Goal: Obtain resource: Download file/media

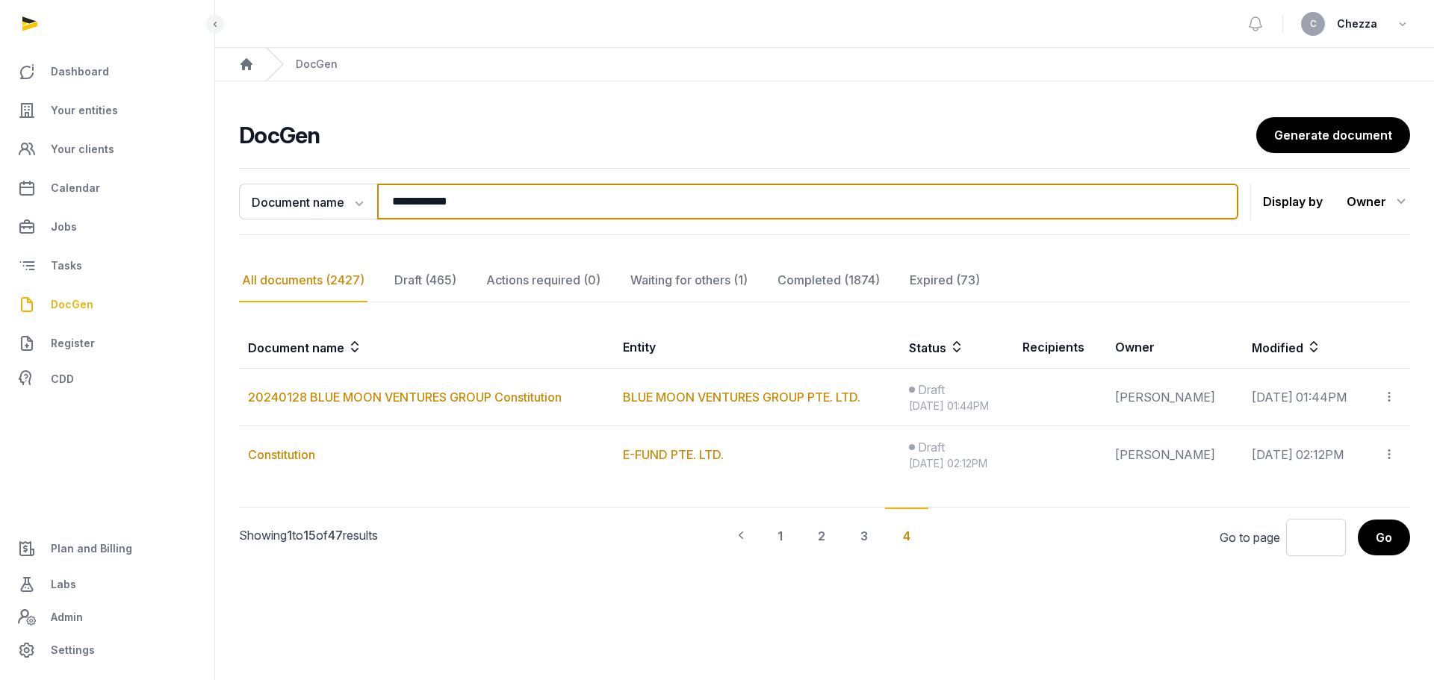
click at [488, 202] on input "**********" at bounding box center [807, 202] width 861 height 36
click at [1208, 213] on input "**********" at bounding box center [807, 202] width 861 height 36
click at [1212, 206] on input "**********" at bounding box center [807, 202] width 861 height 36
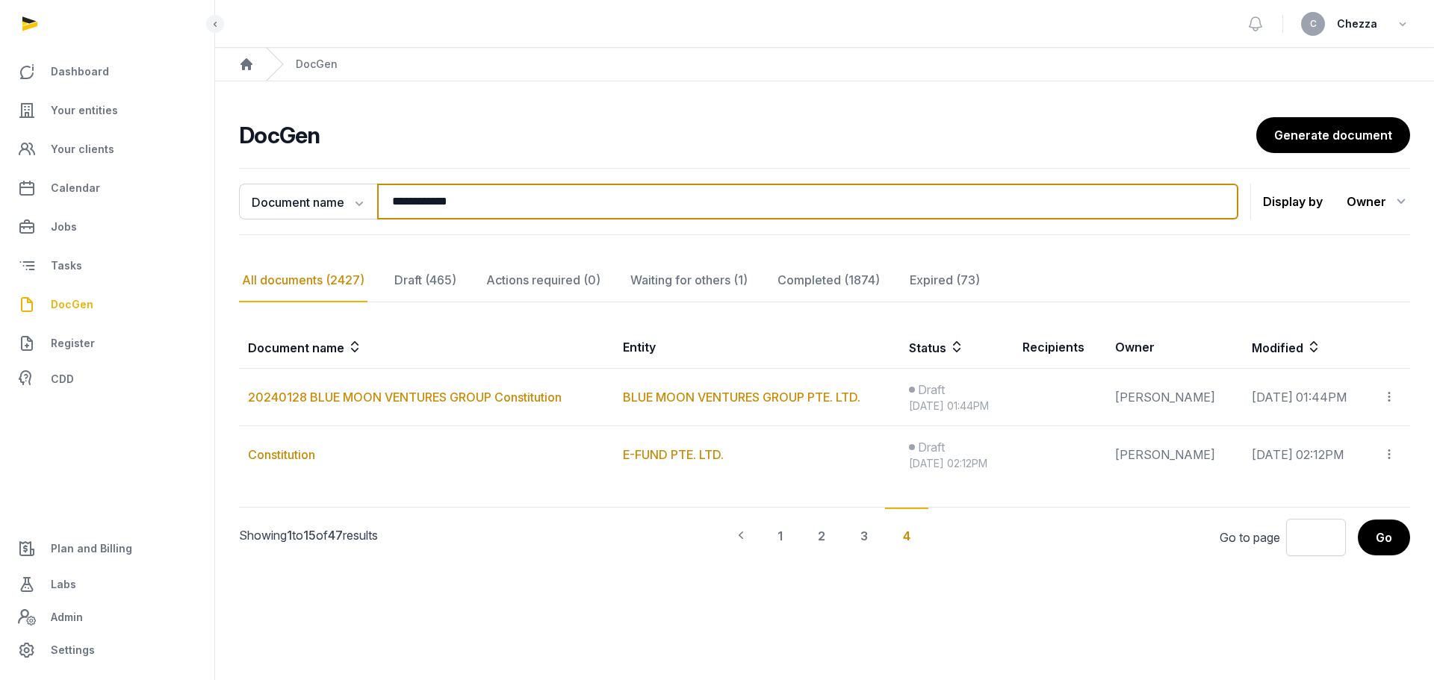
click at [842, 217] on input "**********" at bounding box center [807, 202] width 861 height 36
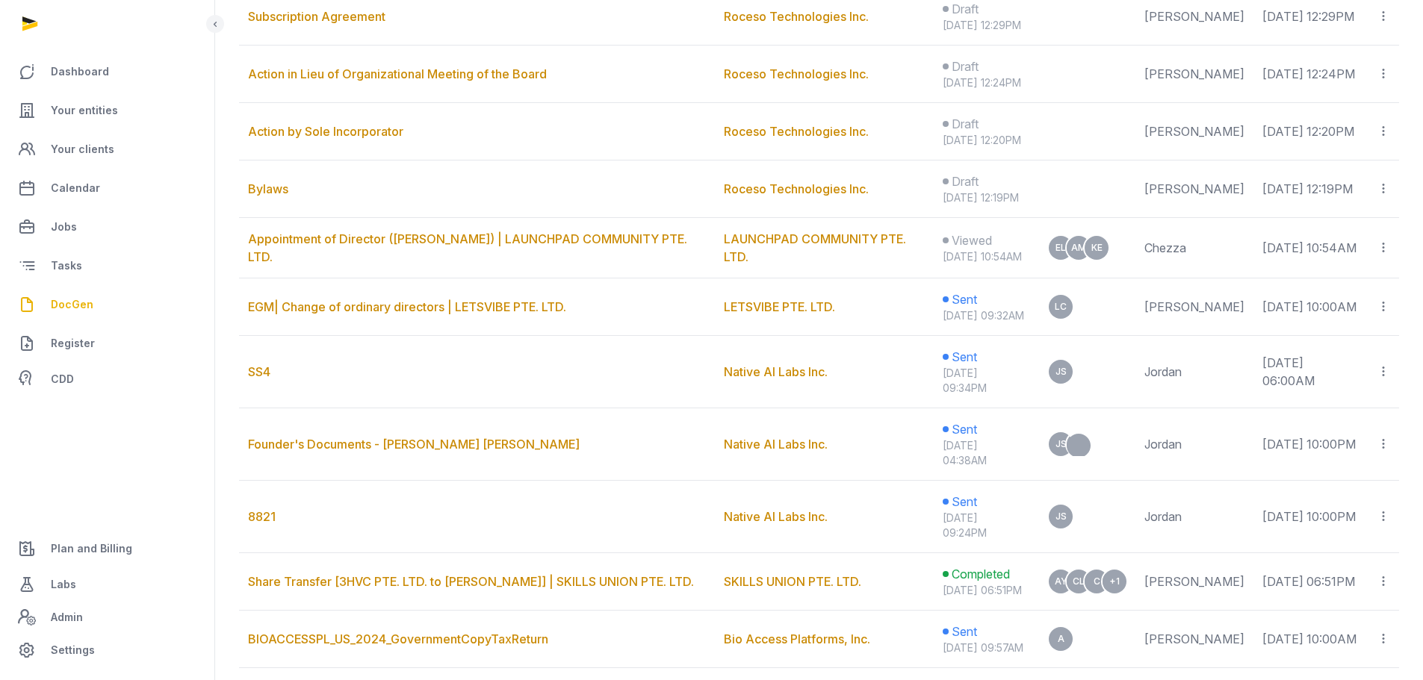
scroll to position [523, 0]
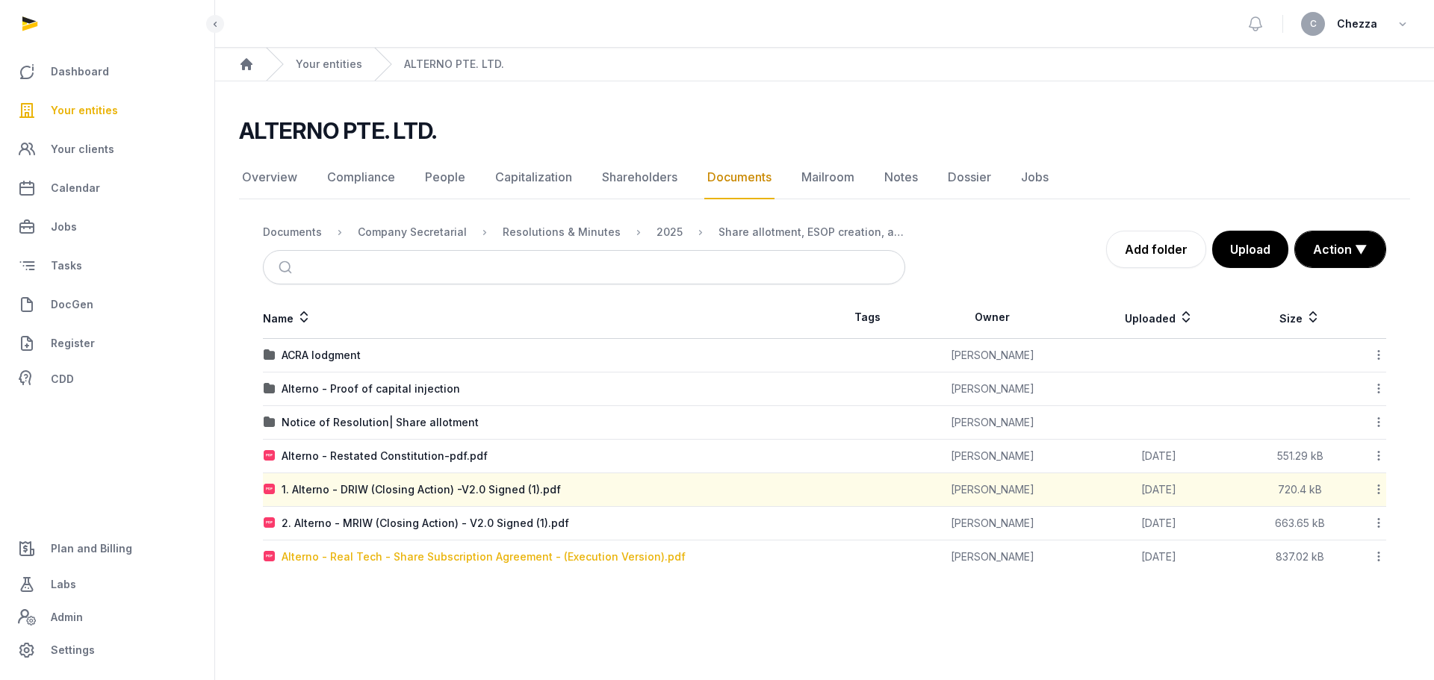
click at [388, 559] on div "Alterno - Real Tech - Share Subscription Agreement - (Execution Version).pdf" at bounding box center [484, 557] width 404 height 15
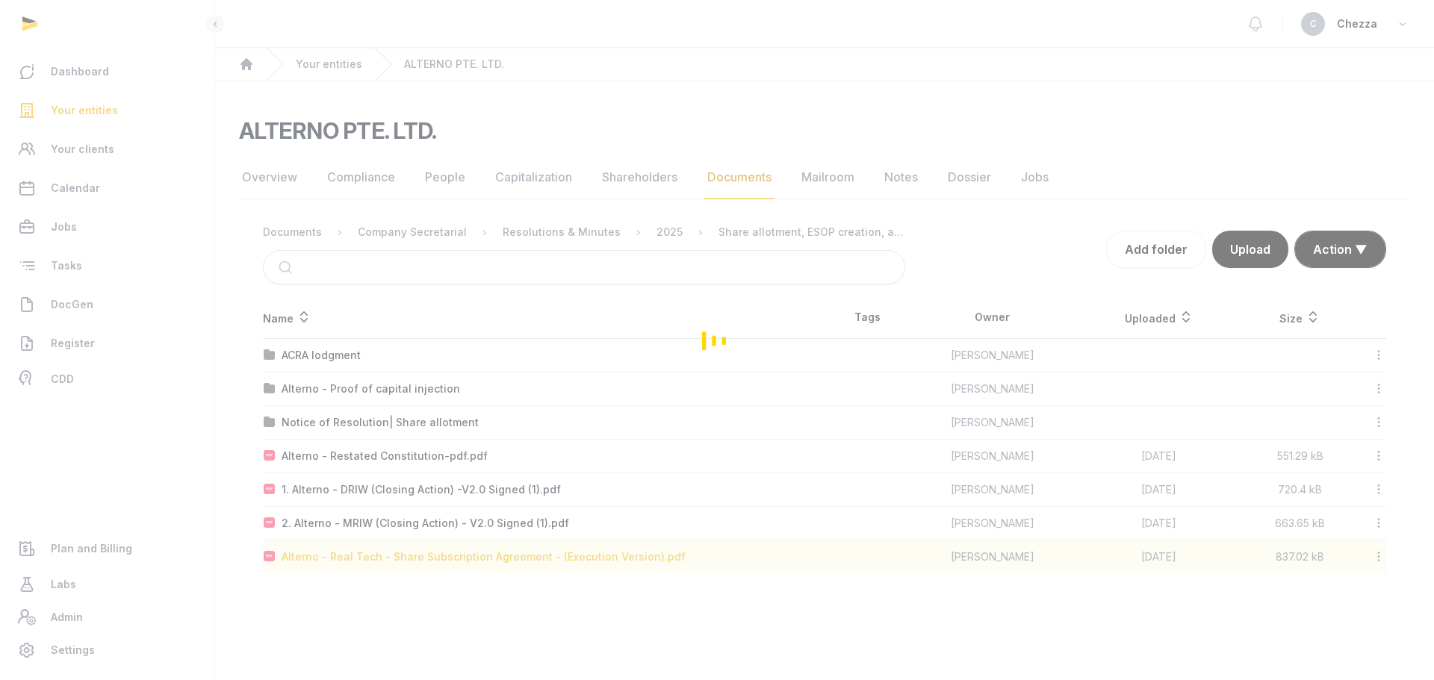
click at [388, 559] on div "Loading" at bounding box center [717, 340] width 1434 height 680
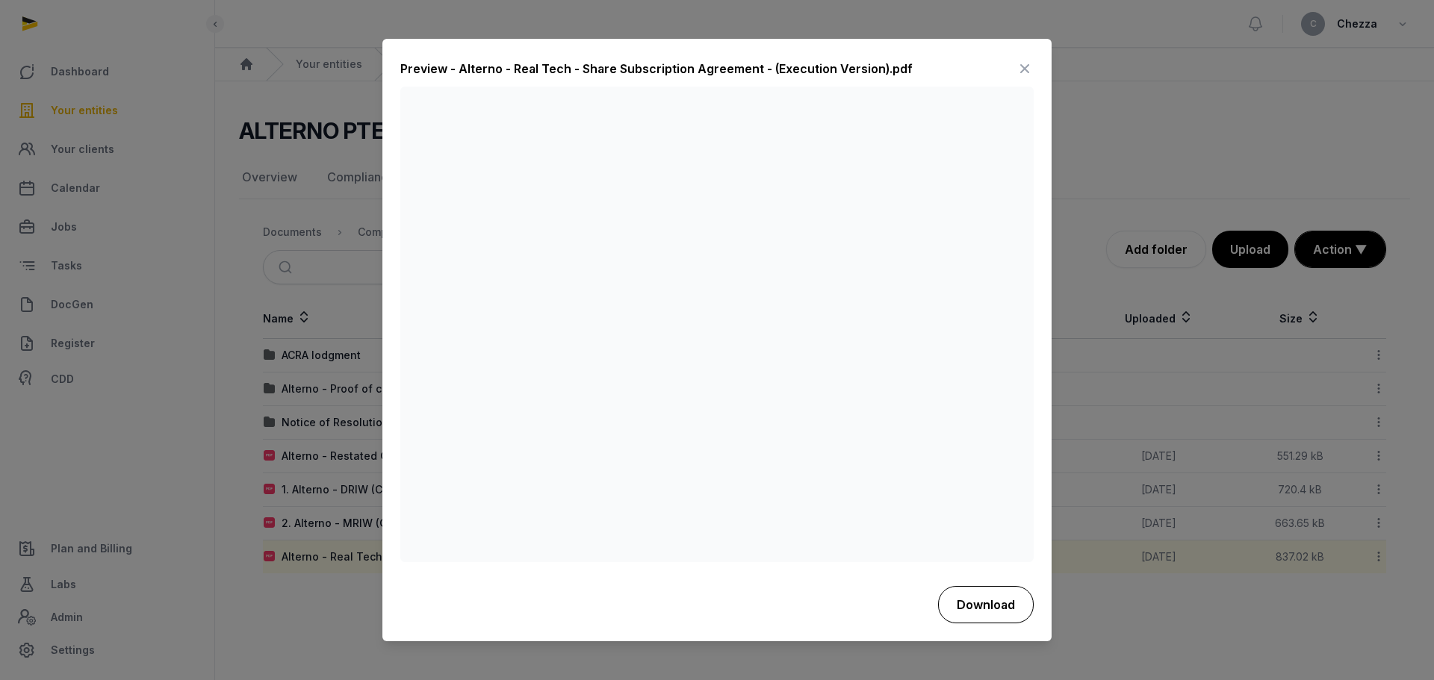
click at [967, 608] on button "Download" at bounding box center [986, 604] width 96 height 37
click at [252, 521] on div at bounding box center [717, 340] width 1434 height 680
click at [323, 595] on div at bounding box center [717, 340] width 1434 height 680
click at [1022, 74] on icon at bounding box center [1025, 70] width 18 height 24
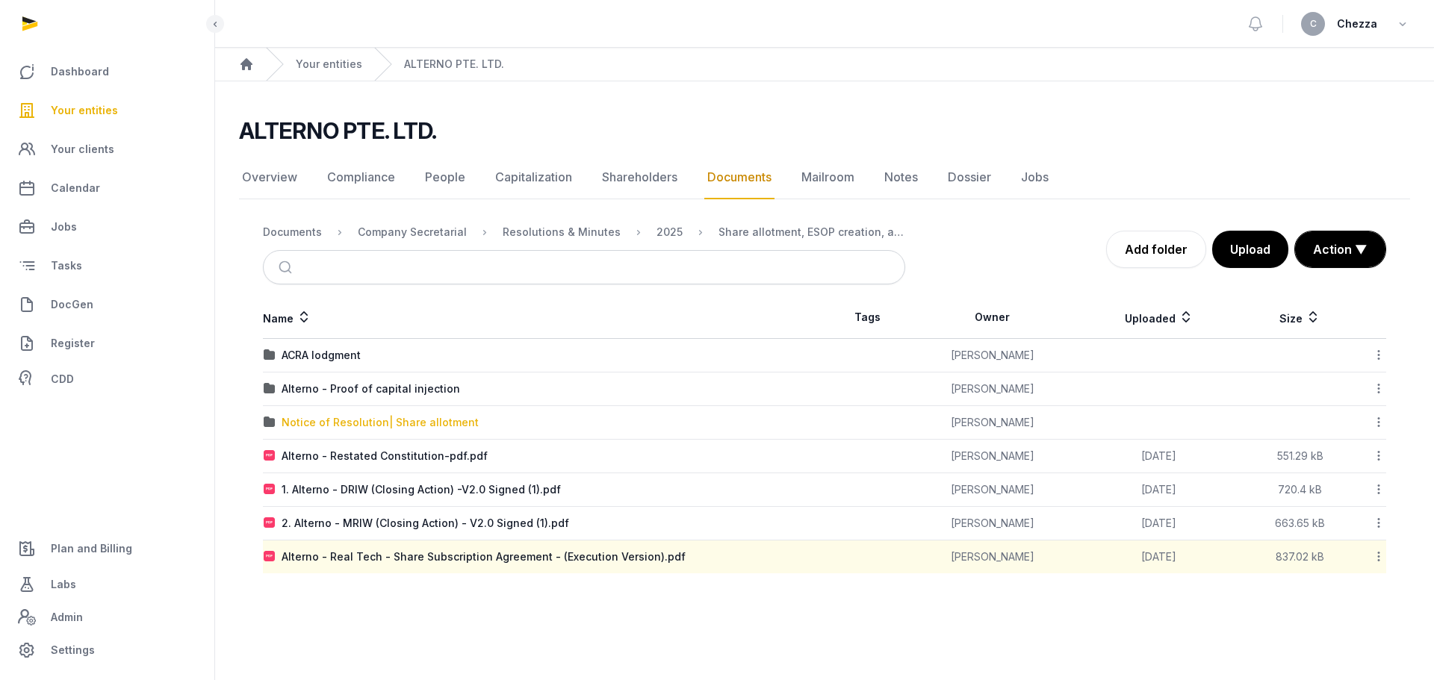
click at [379, 421] on div "Notice of Resolution| Share allotment" at bounding box center [380, 422] width 197 height 15
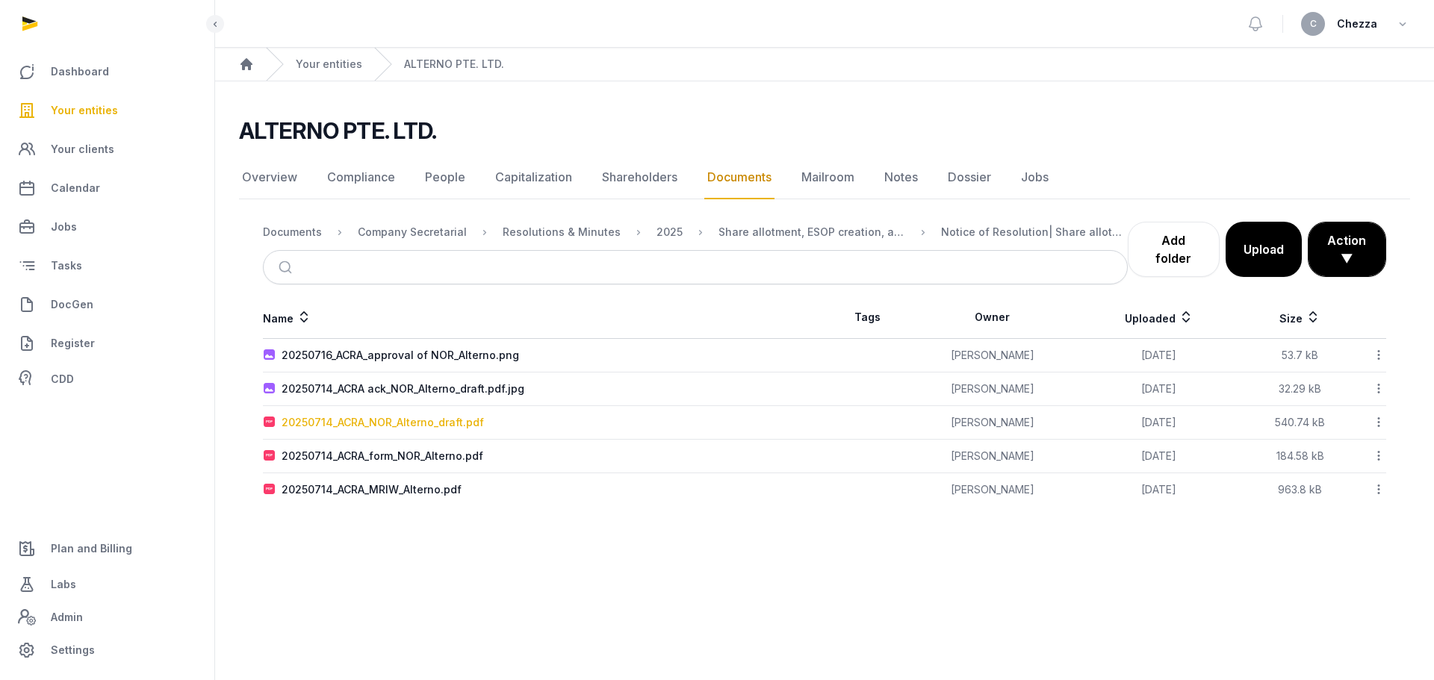
click at [365, 424] on div "20250714_ACRA_NOR_Alterno_draft.pdf" at bounding box center [383, 422] width 202 height 15
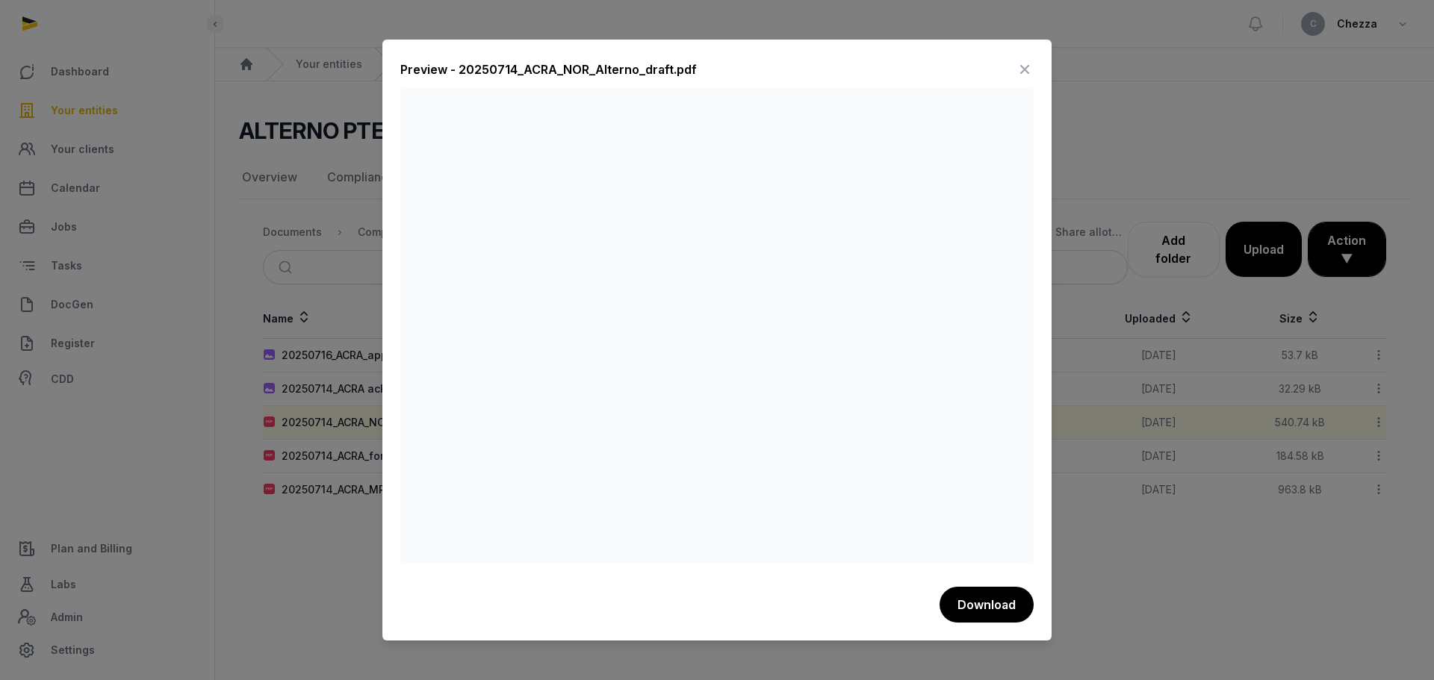
click at [352, 551] on div at bounding box center [717, 340] width 1434 height 680
click at [1023, 76] on icon at bounding box center [1025, 70] width 18 height 24
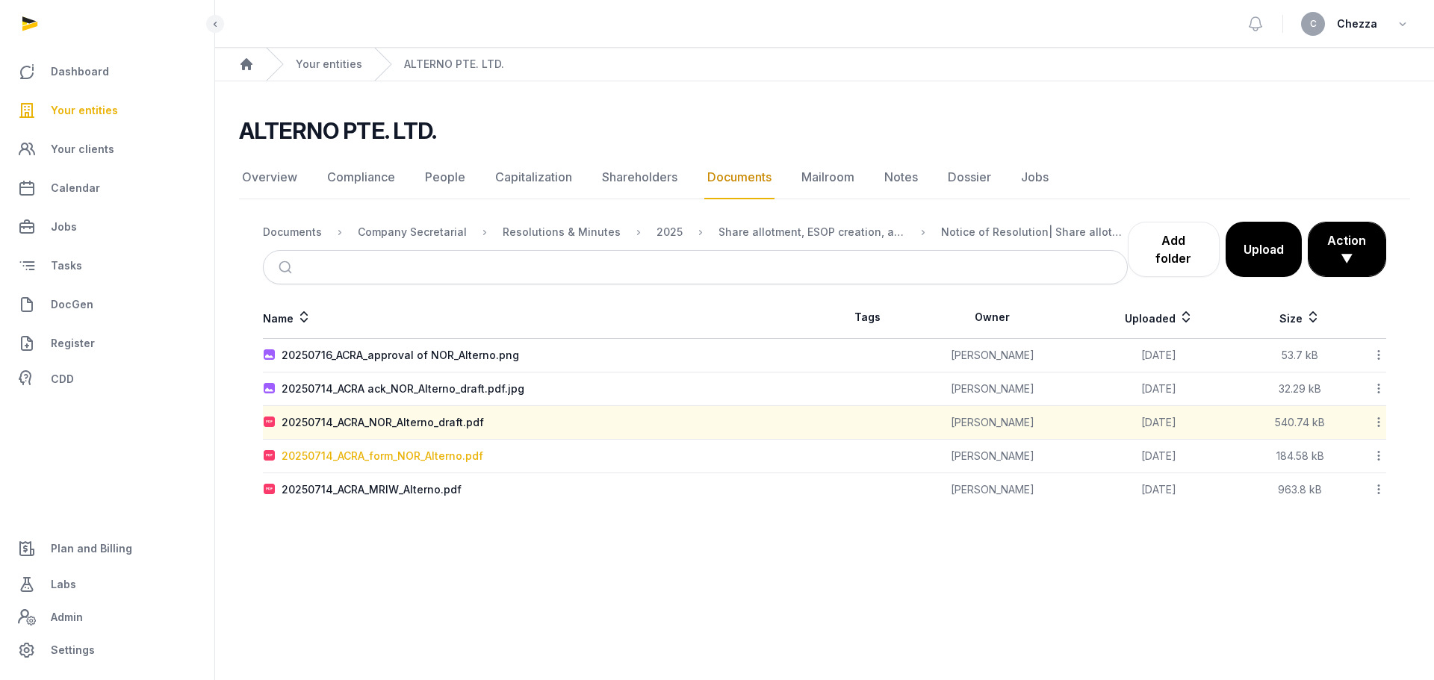
click at [388, 455] on div "20250714_ACRA_form_NOR_Alterno.pdf" at bounding box center [383, 456] width 202 height 15
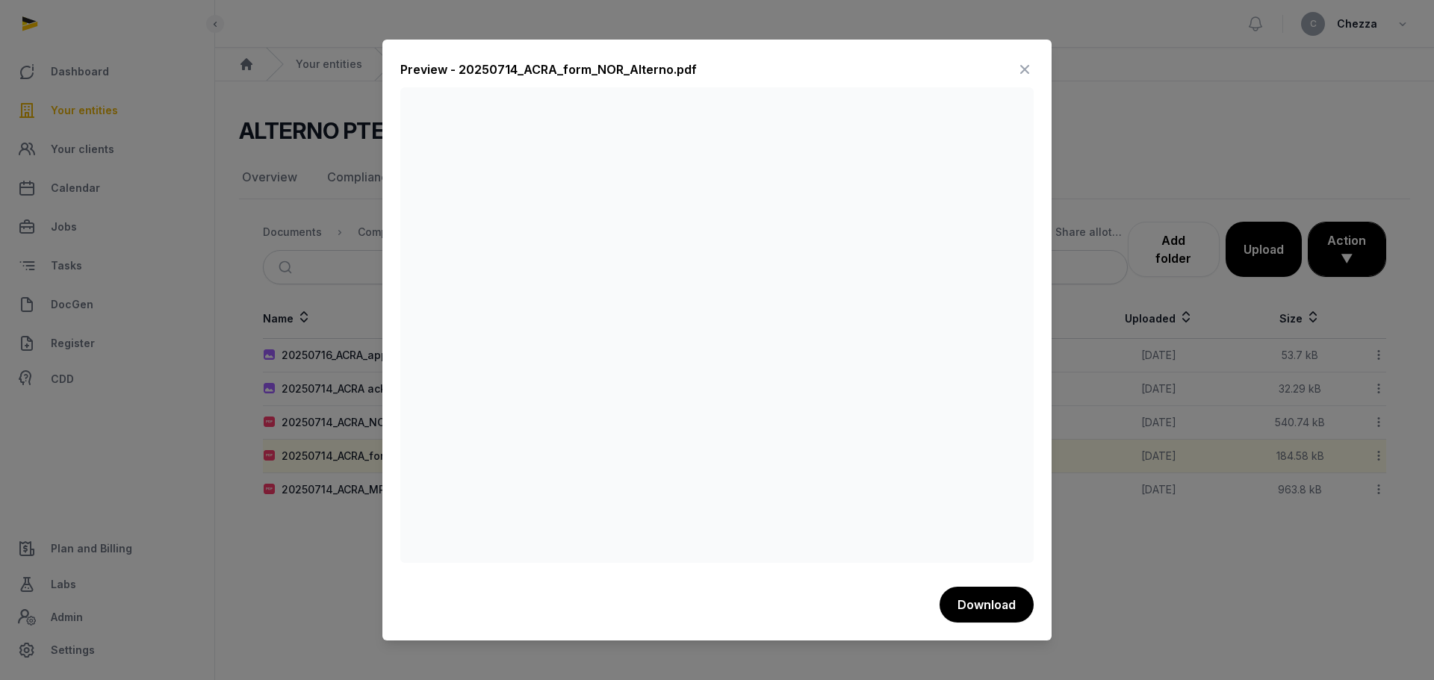
click at [317, 567] on div at bounding box center [717, 340] width 1434 height 680
click at [1024, 71] on icon at bounding box center [1025, 70] width 18 height 24
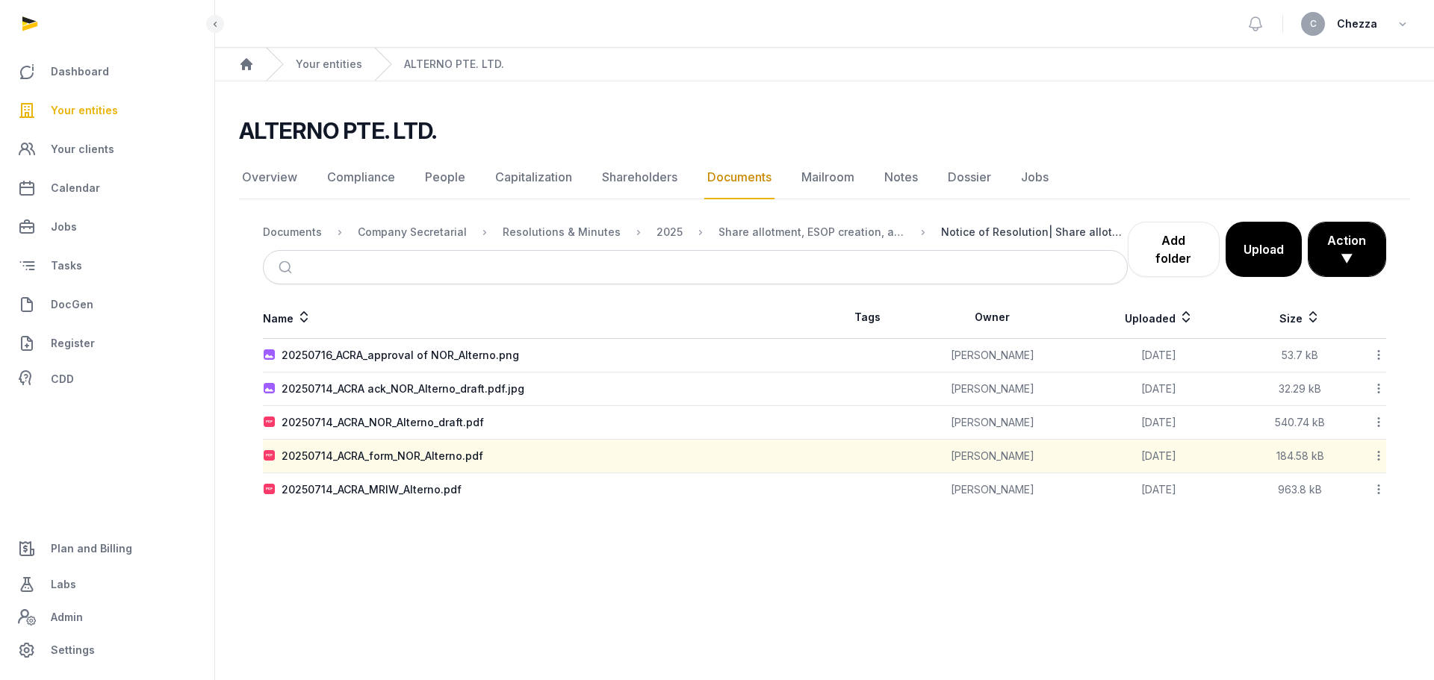
click at [1011, 234] on div "Notice of Resolution| Share allotment" at bounding box center [1034, 232] width 187 height 15
click at [767, 242] on nav "Documents Company Secretarial Resolutions & Minutes 2025 Share allotment, ESOP …" at bounding box center [695, 232] width 865 height 36
click at [770, 224] on div "Share allotment, ESOP creation, app of dir" at bounding box center [800, 232] width 211 height 18
click at [770, 226] on div "Share allotment, ESOP creation, app of dir" at bounding box center [812, 232] width 187 height 15
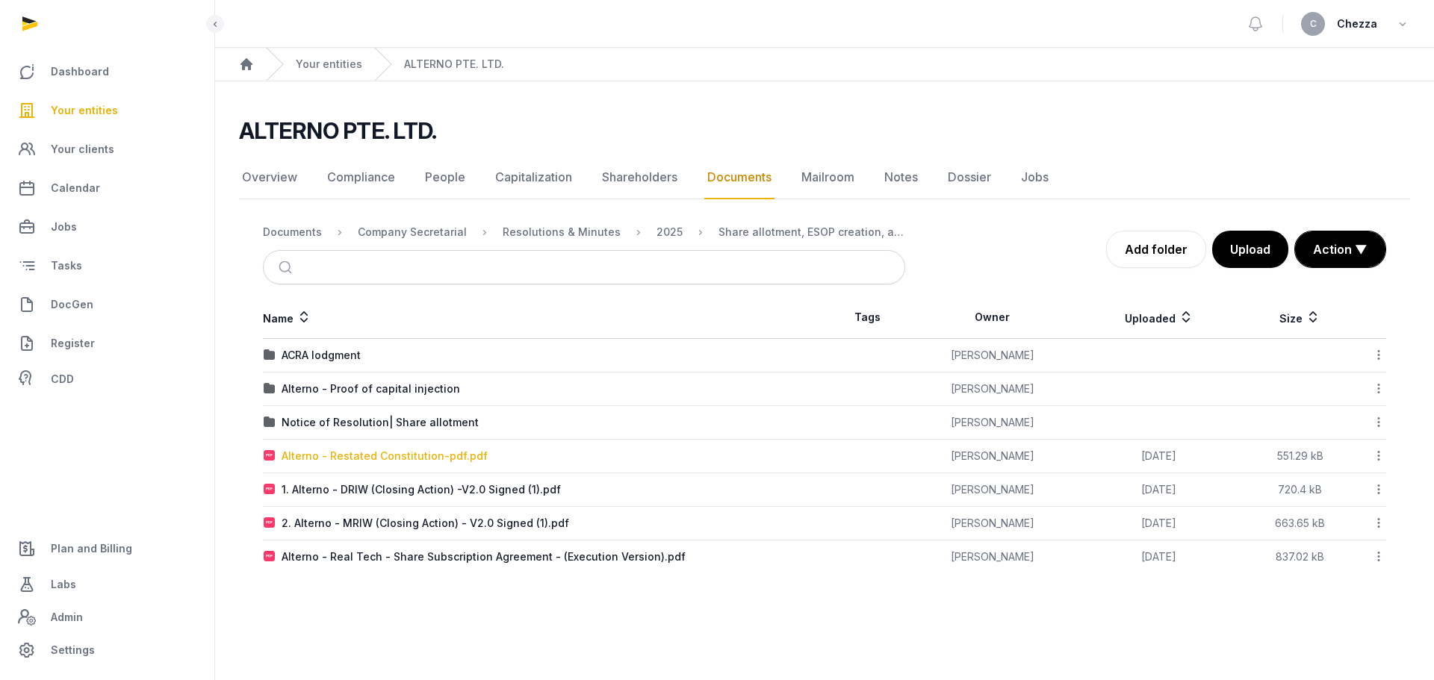
click at [418, 453] on div "Alterno - Restated Constitution-pdf.pdf" at bounding box center [385, 456] width 206 height 15
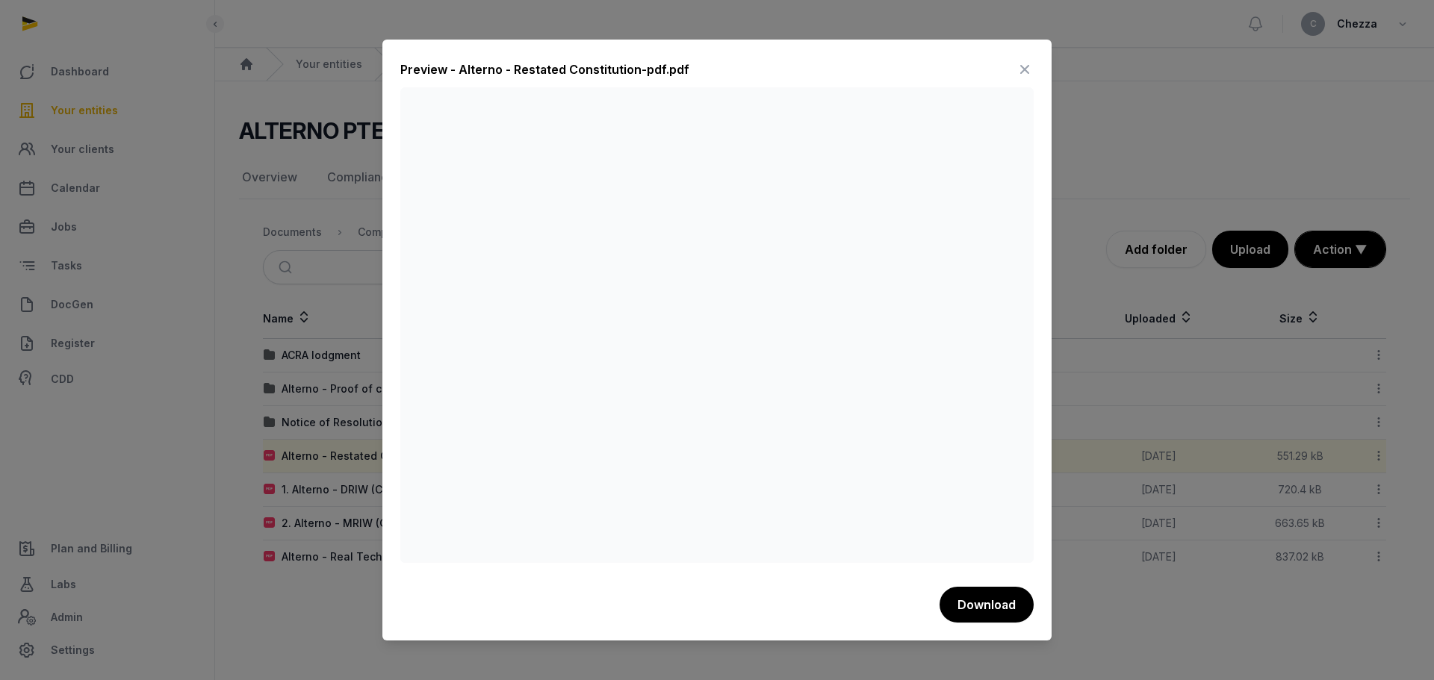
click at [264, 486] on div at bounding box center [717, 340] width 1434 height 680
click at [1029, 70] on icon at bounding box center [1025, 70] width 18 height 24
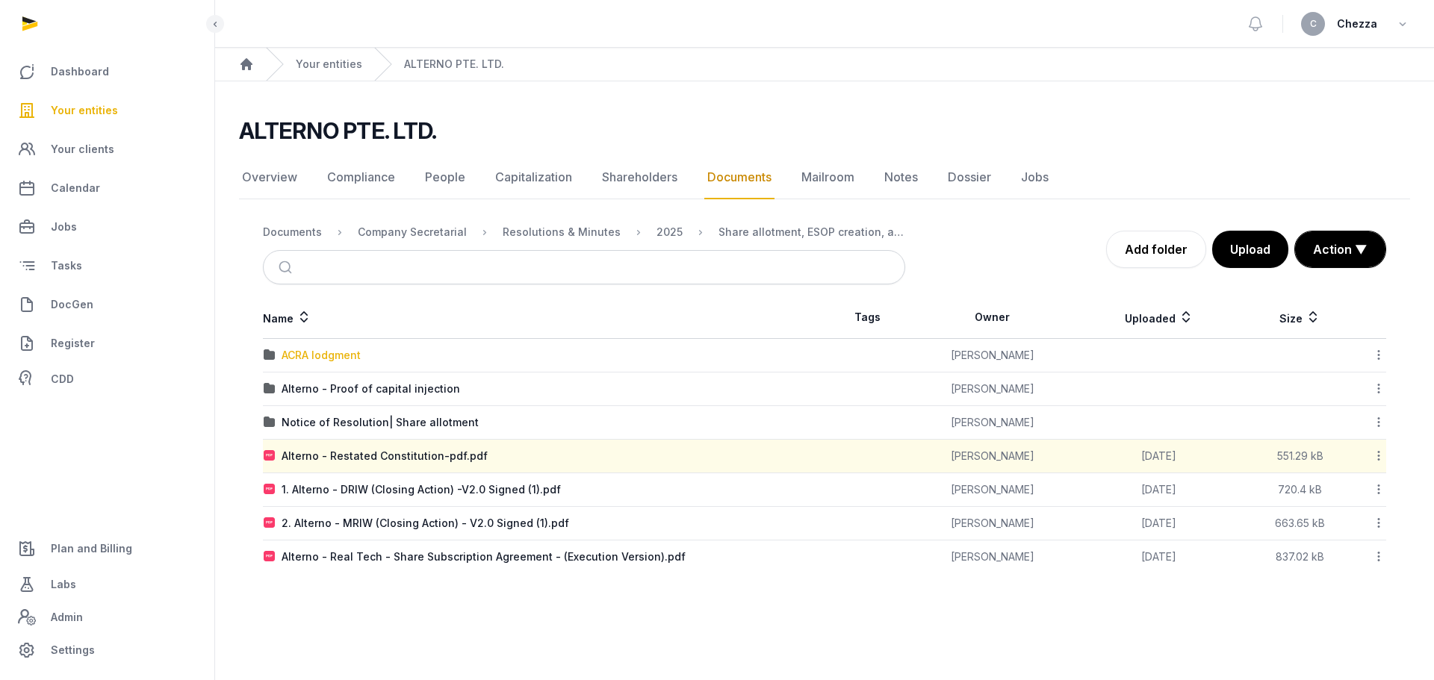
click at [330, 354] on div "ACRA lodgment" at bounding box center [321, 355] width 79 height 15
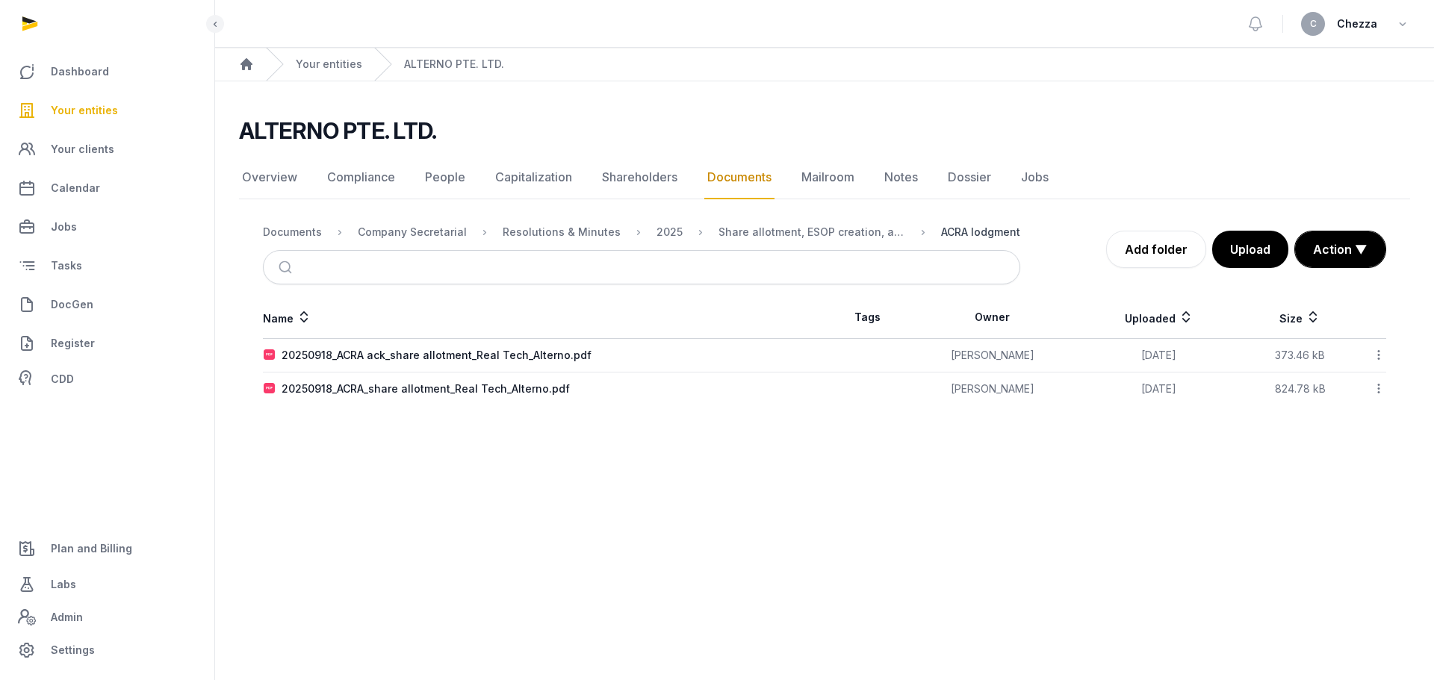
click at [948, 229] on div "ACRA lodgment" at bounding box center [980, 232] width 79 height 15
click at [855, 235] on div "Share allotment, ESOP creation, app of dir" at bounding box center [812, 232] width 187 height 15
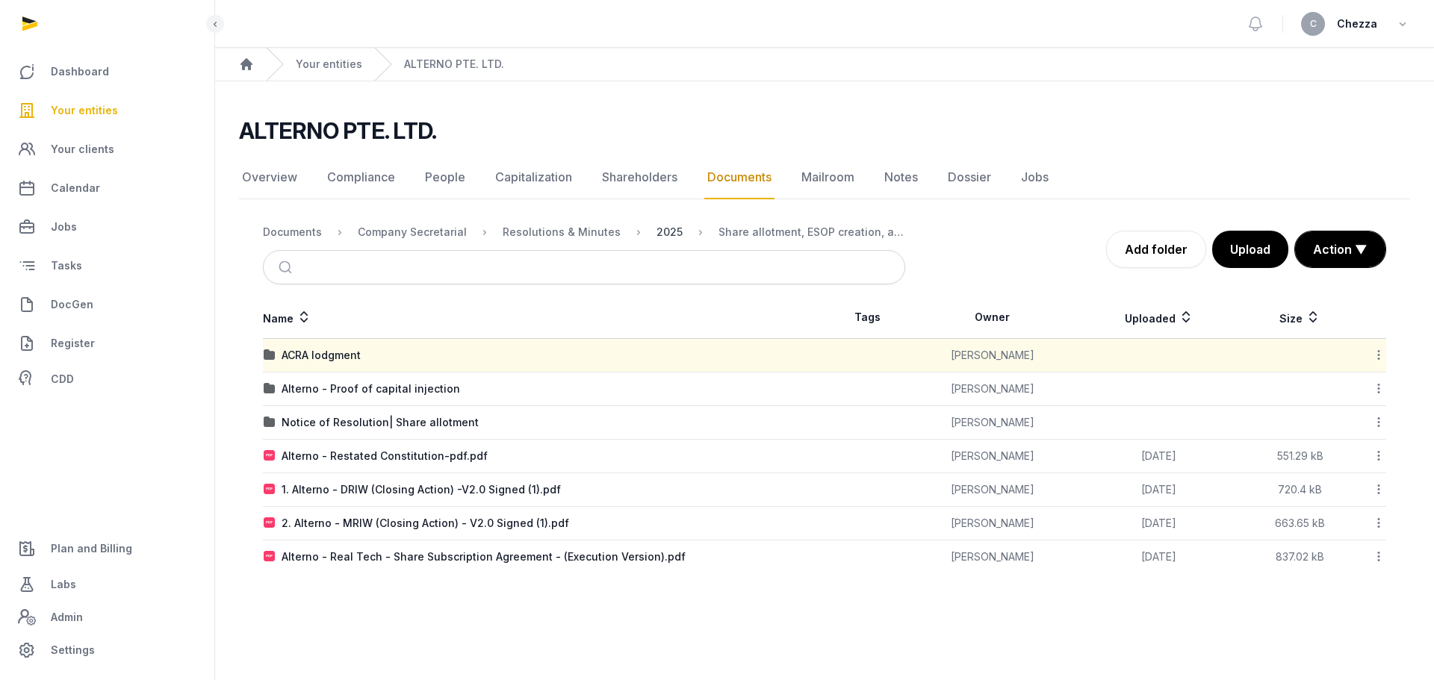
click at [657, 232] on div "2025" at bounding box center [670, 232] width 26 height 15
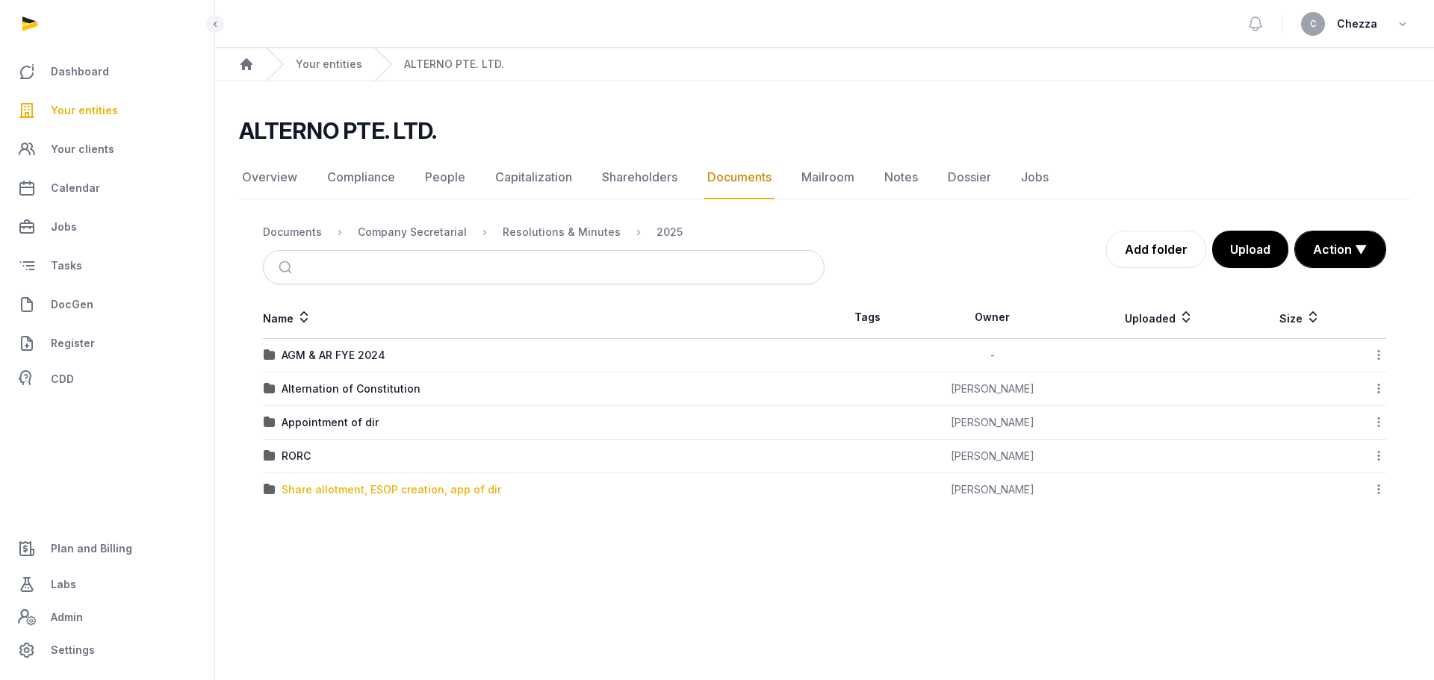
click at [338, 490] on div "Share allotment, ESOP creation, app of dir" at bounding box center [392, 490] width 220 height 15
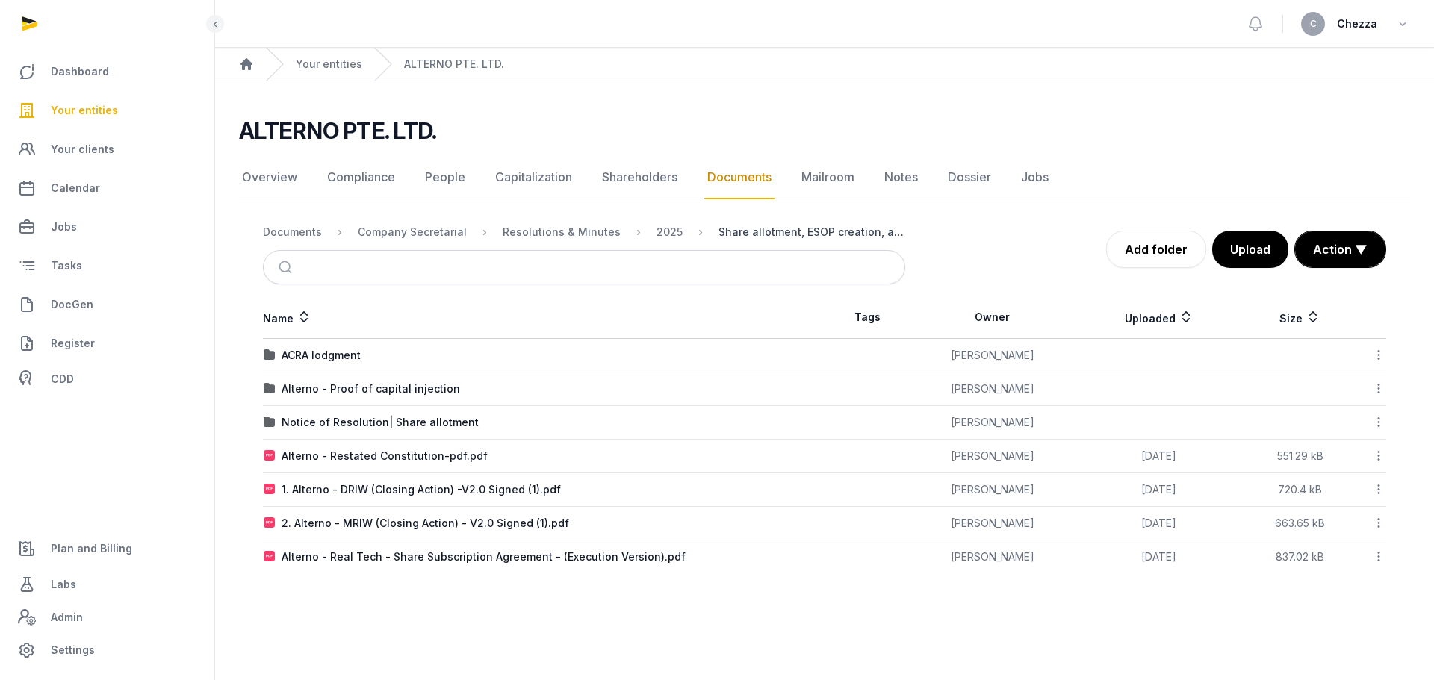
click at [728, 238] on div "Share allotment, ESOP creation, app of dir" at bounding box center [812, 232] width 187 height 15
click at [657, 231] on div "2025" at bounding box center [670, 232] width 26 height 15
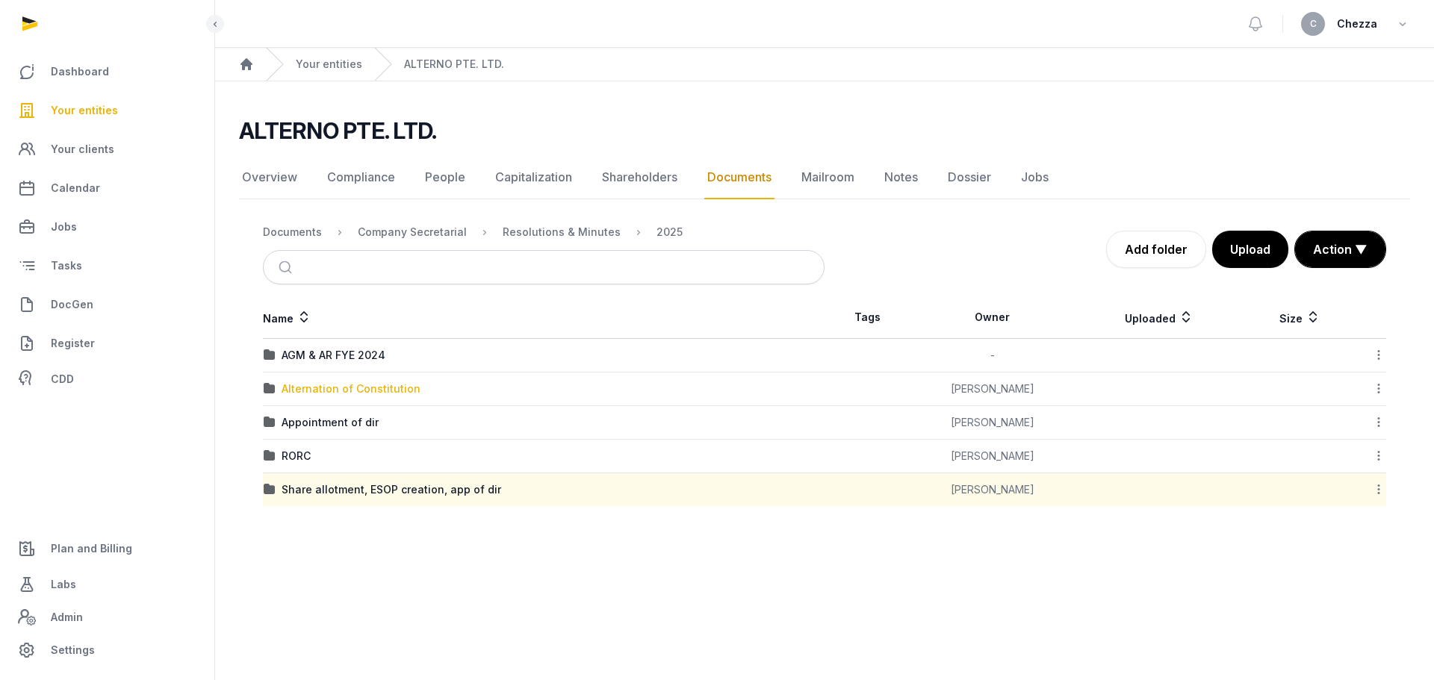
click at [347, 382] on div "Alternation of Constitution" at bounding box center [351, 389] width 139 height 15
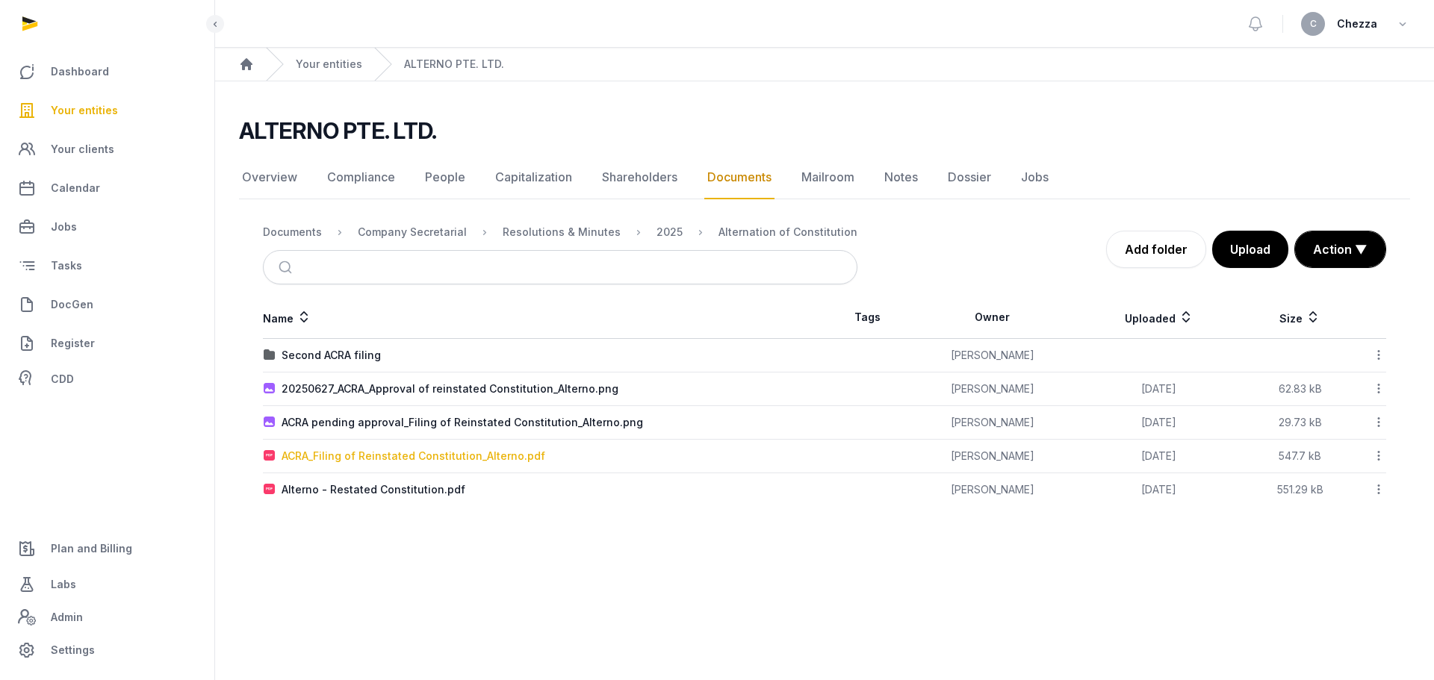
click at [425, 456] on div "ACRA_Filing of Reinstated Constitution_Alterno.pdf" at bounding box center [414, 456] width 264 height 15
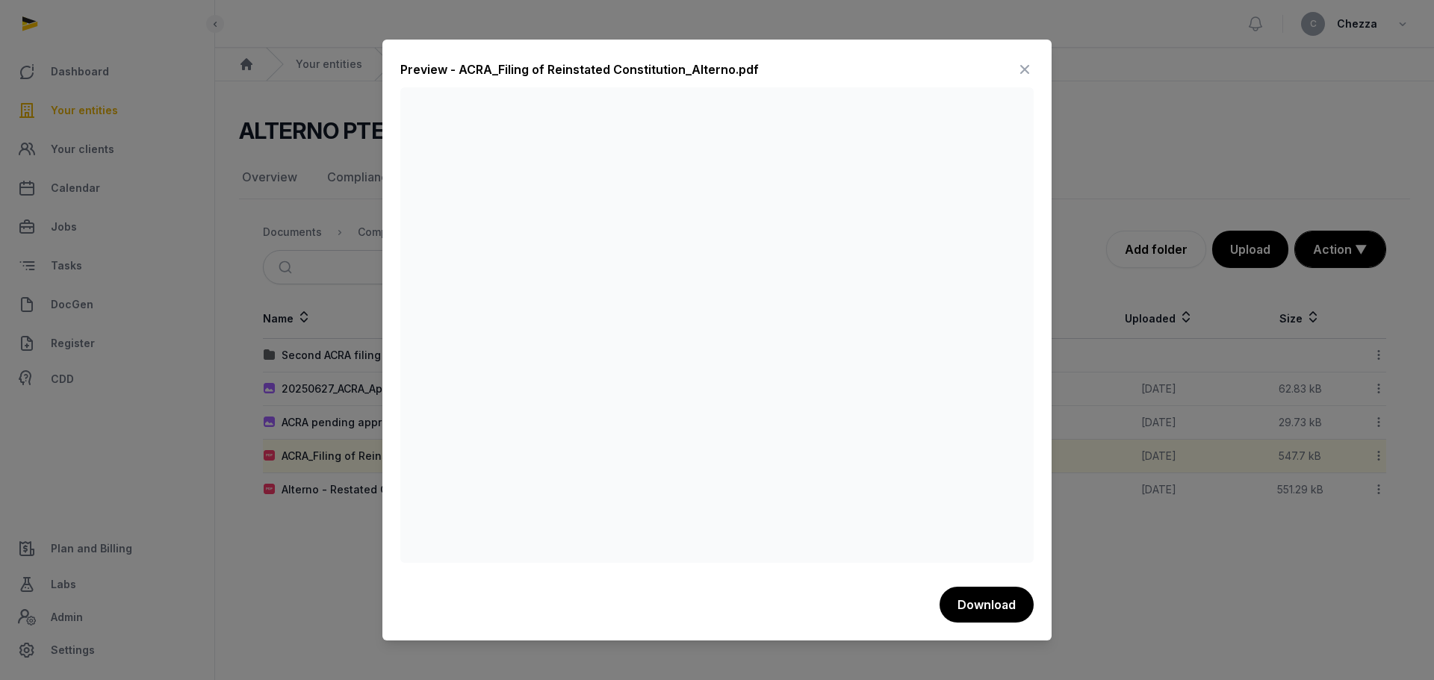
click at [309, 374] on div at bounding box center [717, 340] width 1434 height 680
click at [1029, 70] on icon at bounding box center [1025, 70] width 18 height 24
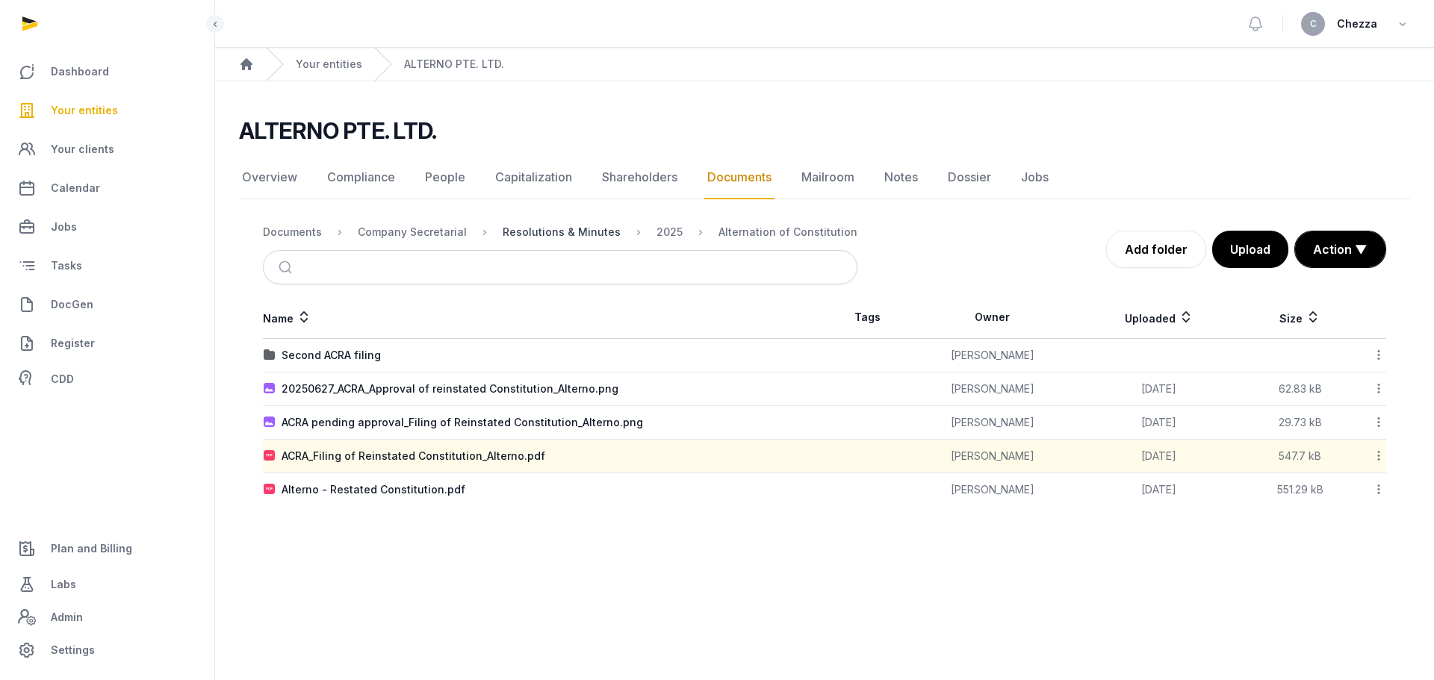
click at [580, 230] on div "Resolutions & Minutes" at bounding box center [562, 232] width 118 height 15
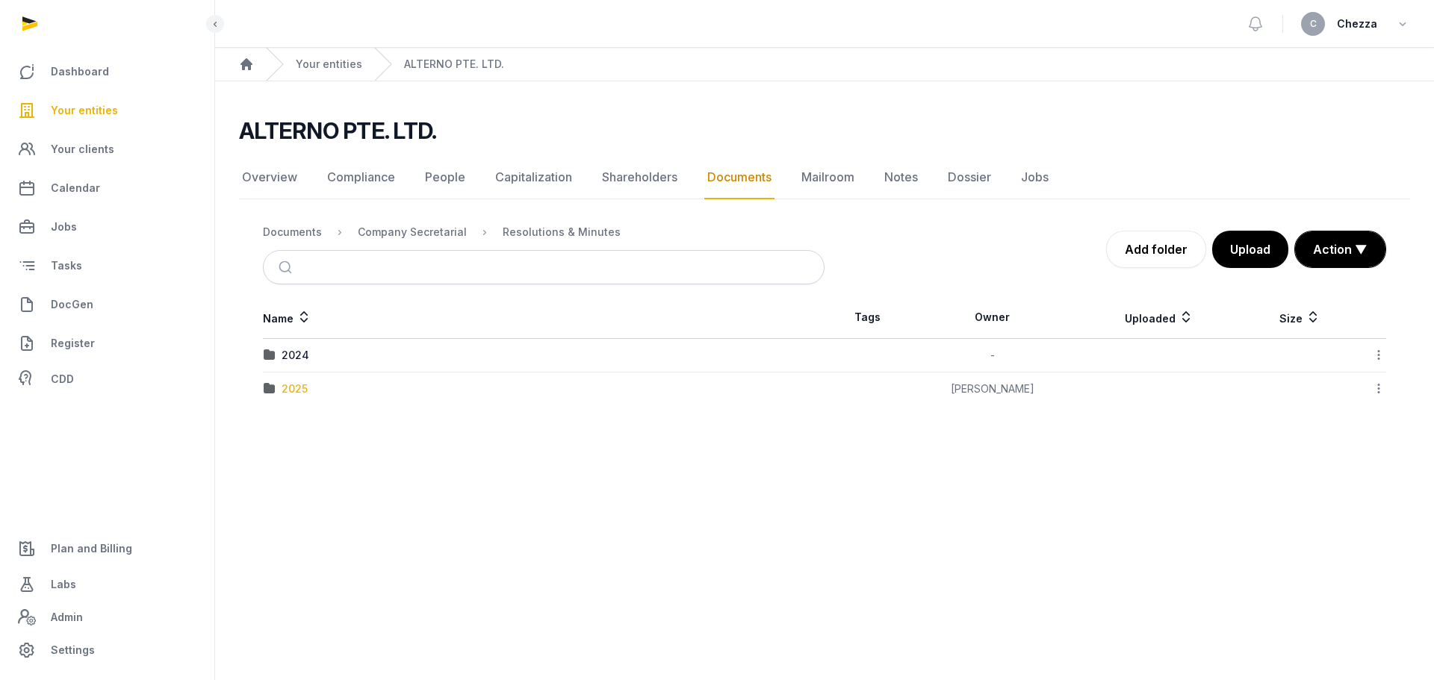
click at [290, 386] on div "2025" at bounding box center [295, 389] width 26 height 15
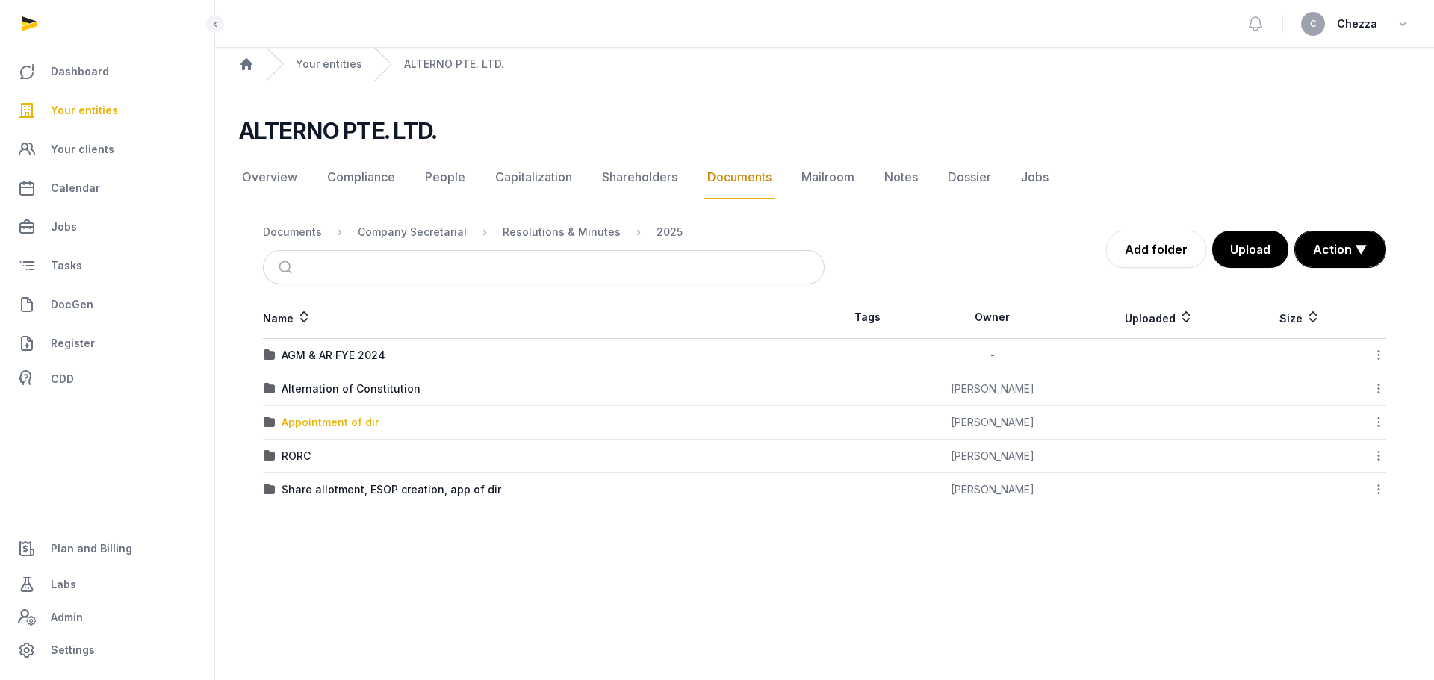
click at [349, 426] on div "Appointment of dir" at bounding box center [330, 422] width 97 height 15
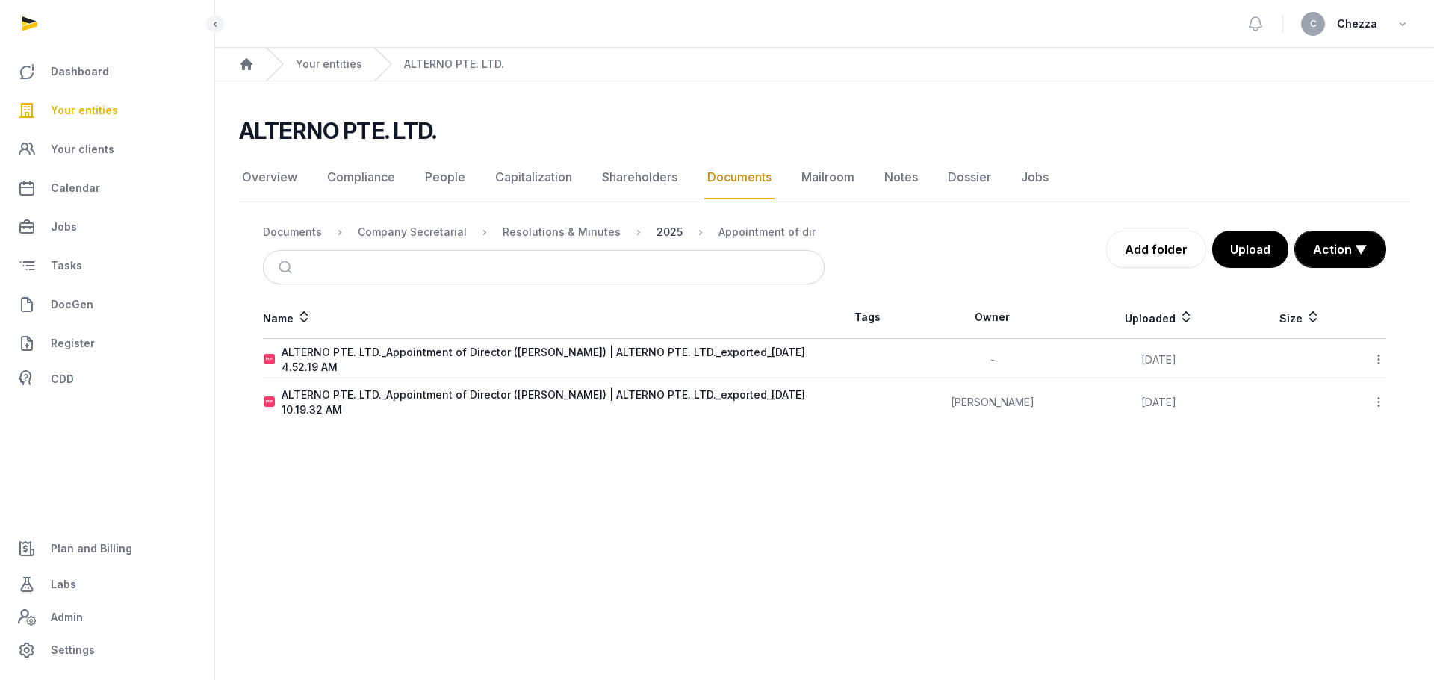
click at [657, 236] on div "2025" at bounding box center [670, 232] width 26 height 15
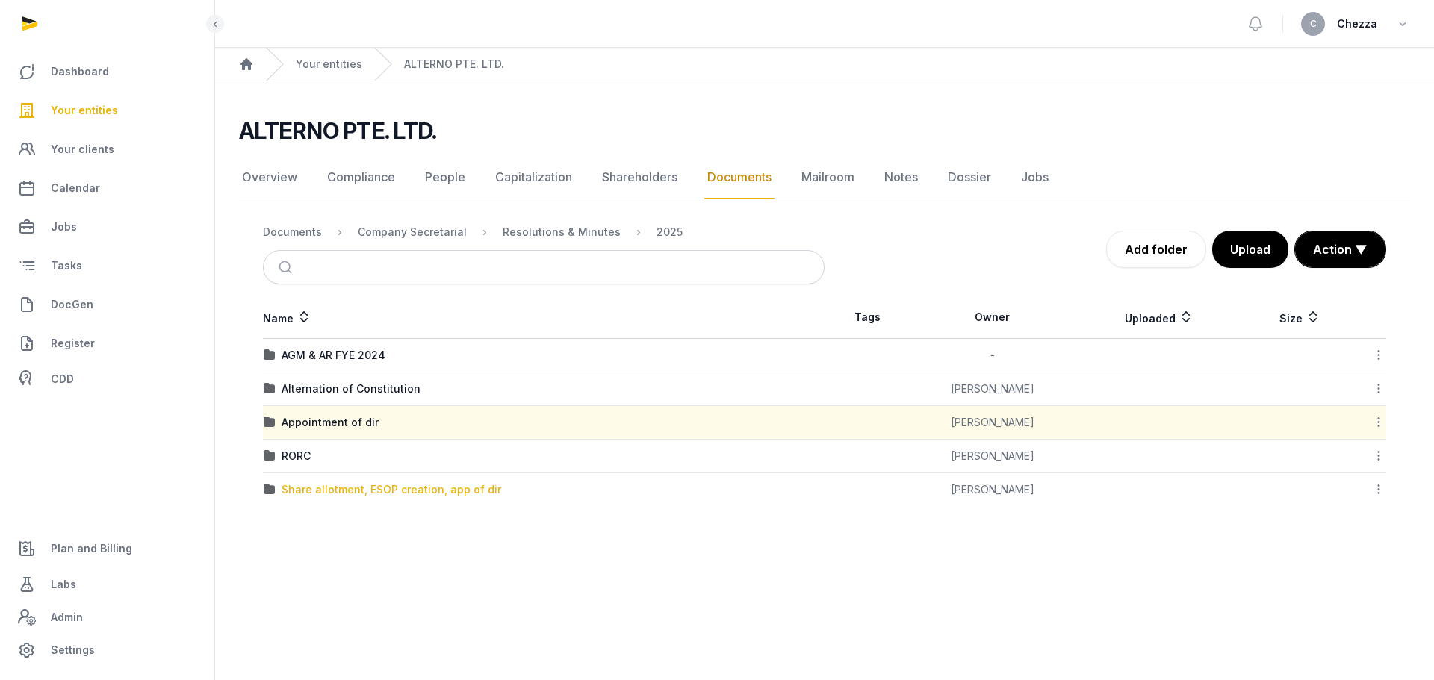
click at [310, 494] on div "Share allotment, ESOP creation, app of dir" at bounding box center [392, 490] width 220 height 15
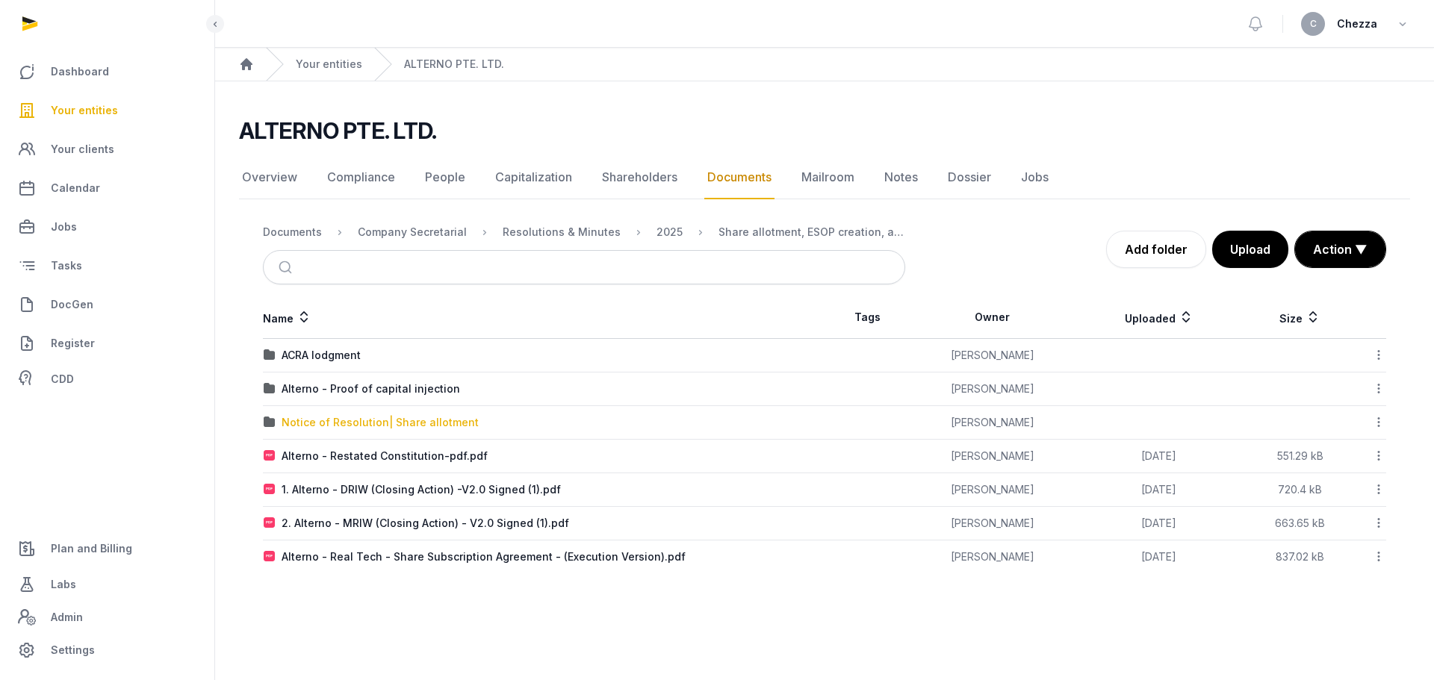
click at [382, 424] on div "Notice of Resolution| Share allotment" at bounding box center [380, 422] width 197 height 15
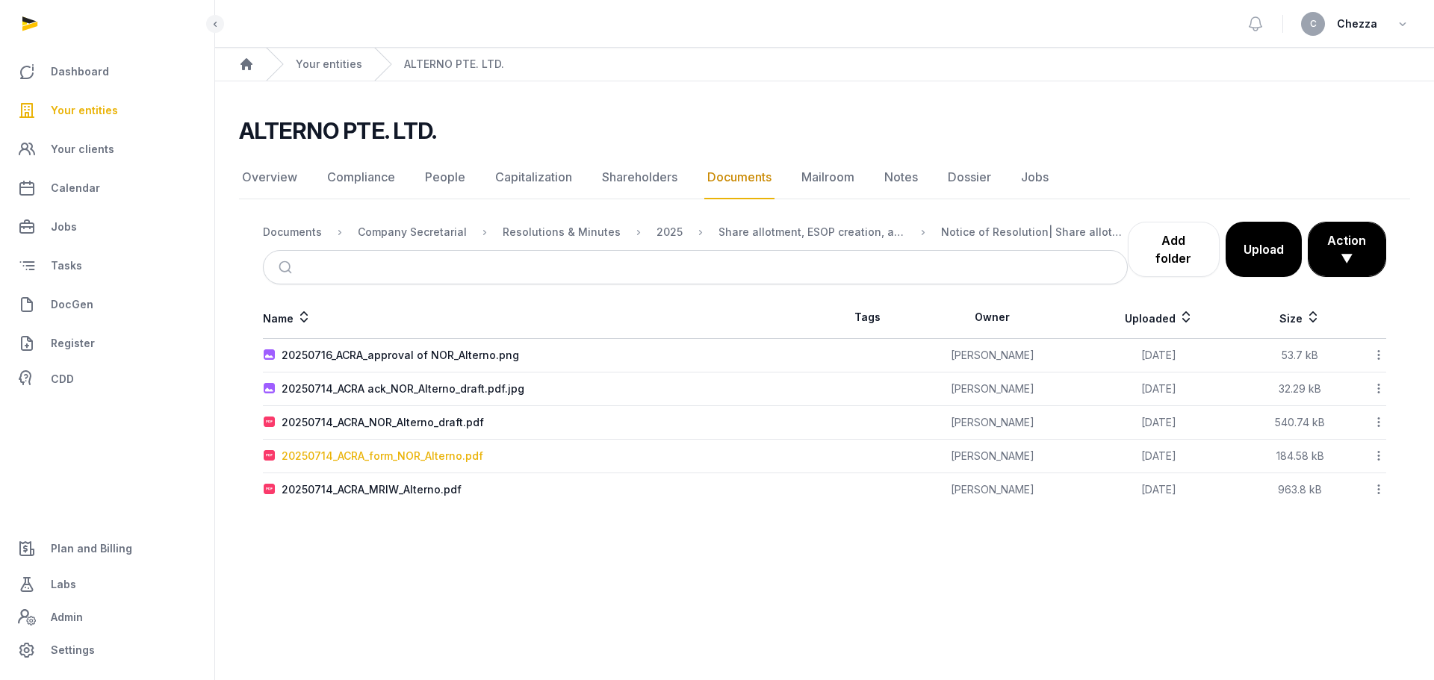
click at [394, 456] on div "20250714_ACRA_form_NOR_Alterno.pdf" at bounding box center [383, 456] width 202 height 15
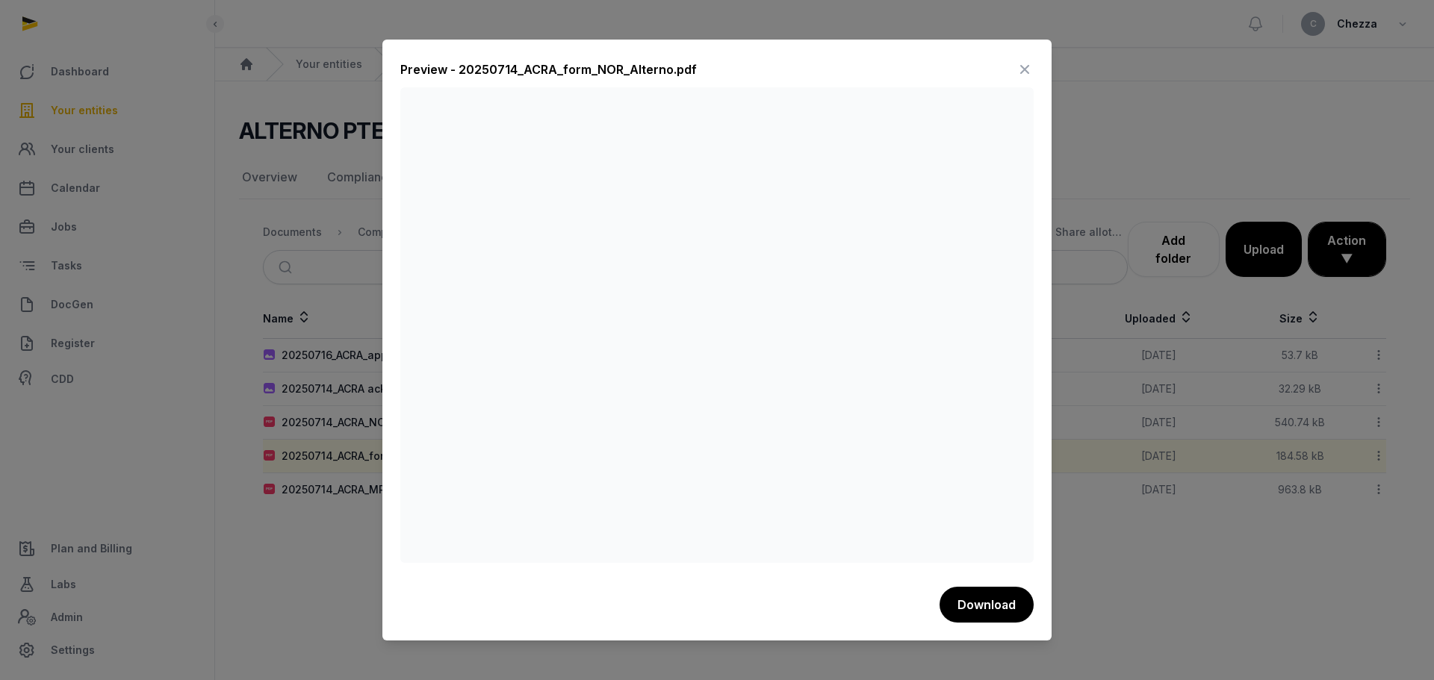
click at [307, 483] on div at bounding box center [717, 340] width 1434 height 680
click at [1024, 72] on icon at bounding box center [1025, 70] width 18 height 24
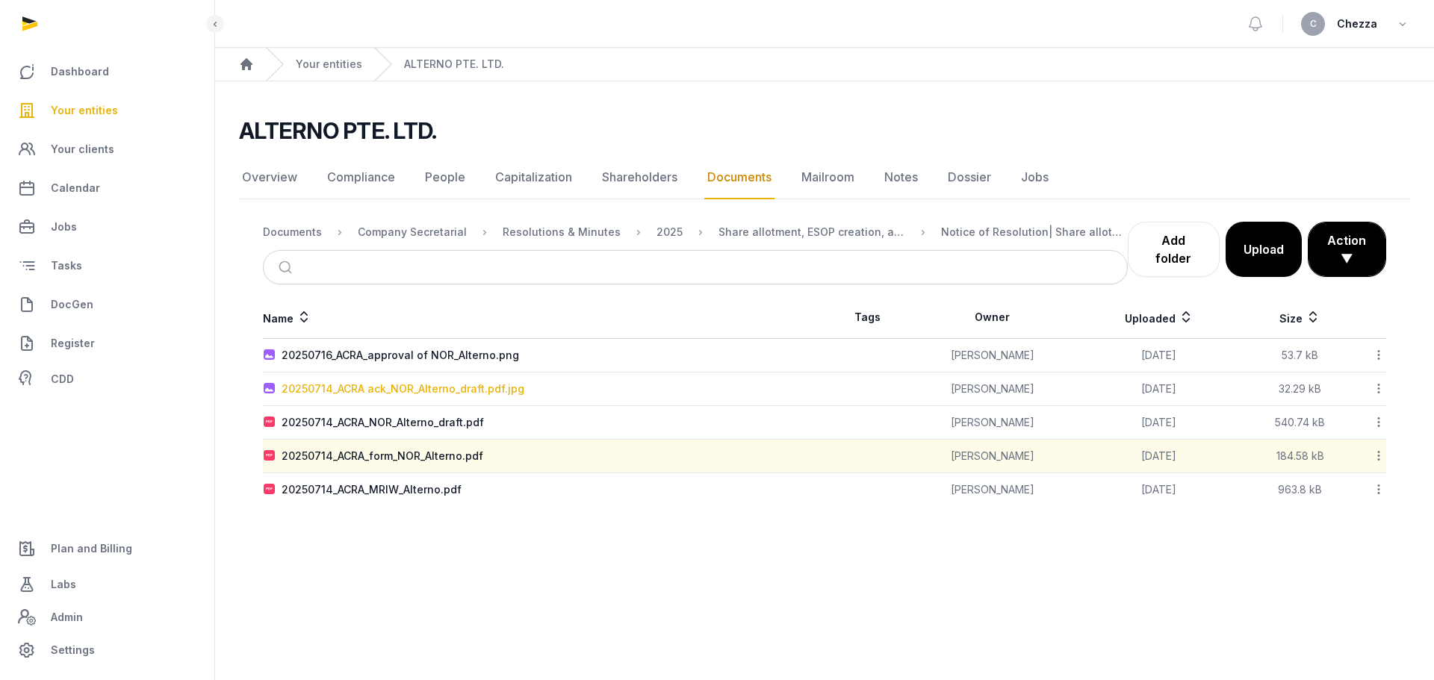
click at [428, 385] on div "20250714_ACRA ack_NOR_Alterno_draft.pdf.jpg" at bounding box center [403, 389] width 243 height 15
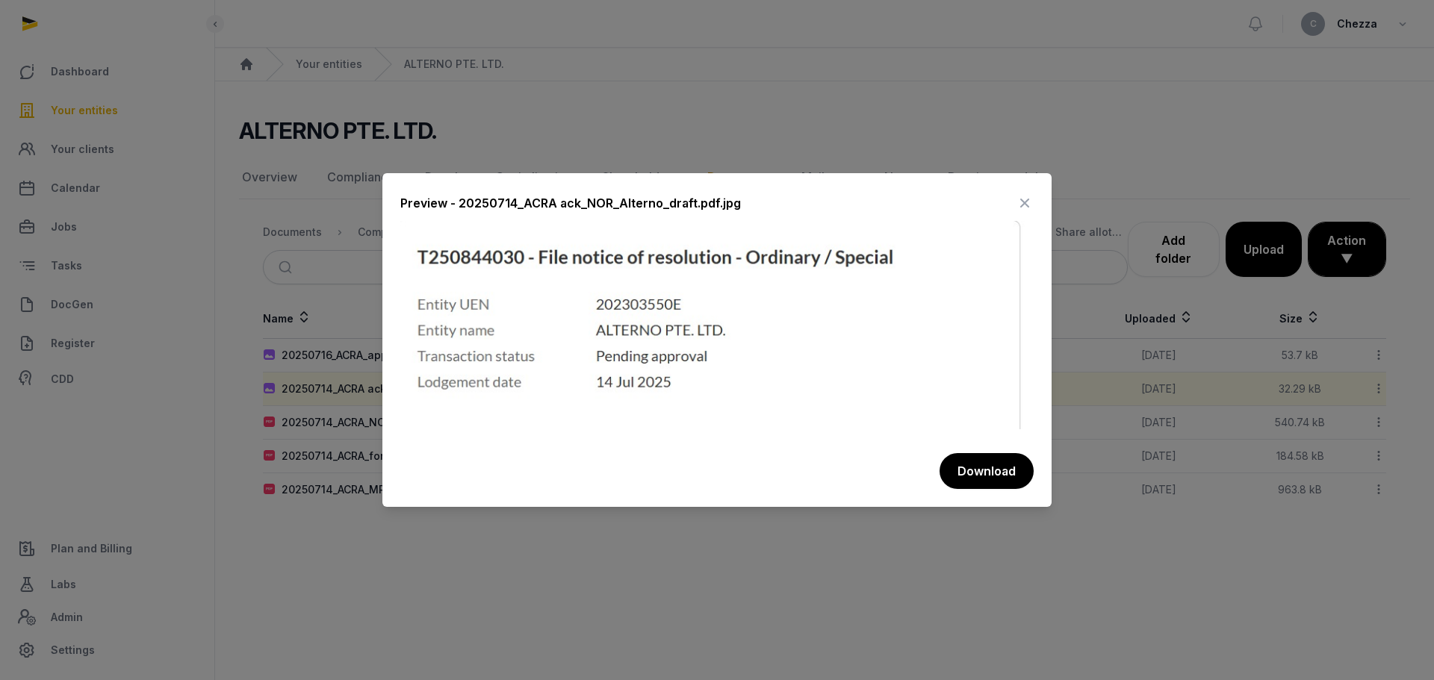
click at [657, 573] on div at bounding box center [717, 340] width 1434 height 680
click at [1021, 202] on icon at bounding box center [1025, 203] width 18 height 24
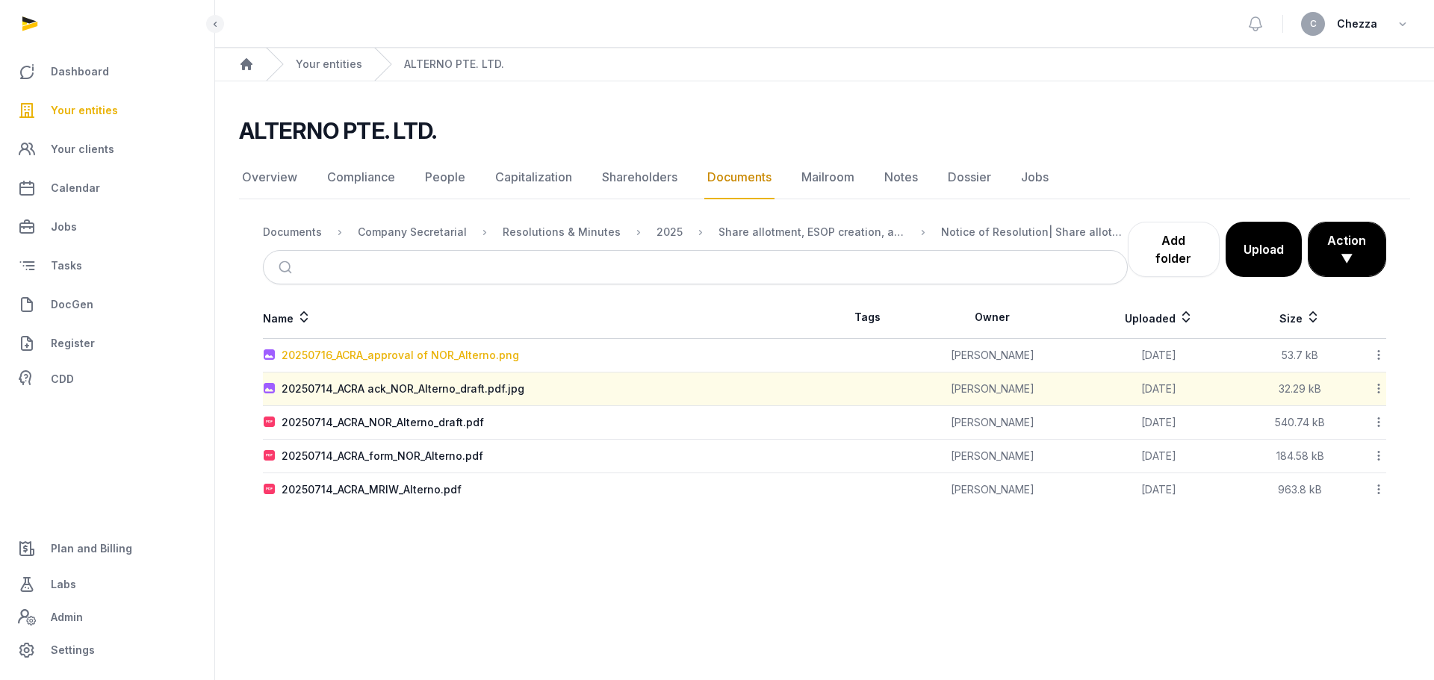
click at [393, 357] on div "20250716_ACRA_approval of NOR_Alterno.png" at bounding box center [401, 355] width 238 height 15
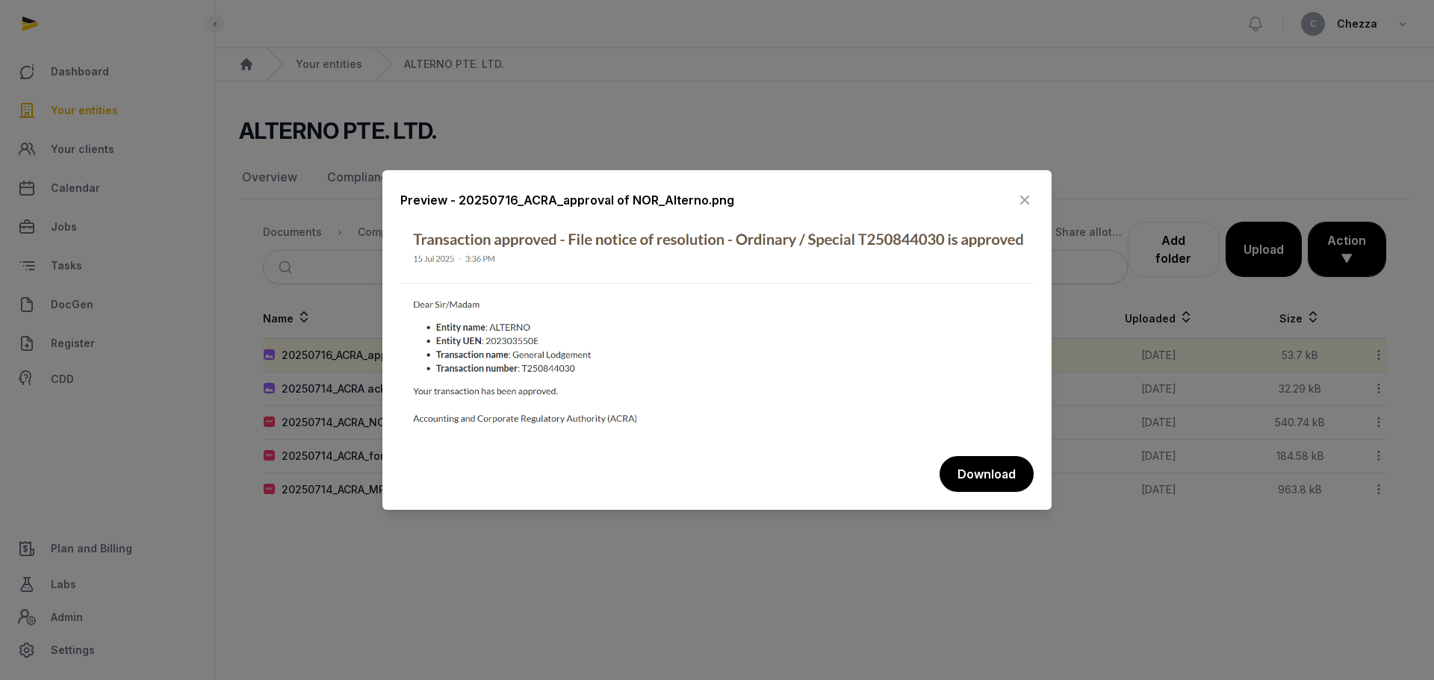
click at [1020, 200] on icon at bounding box center [1025, 200] width 18 height 24
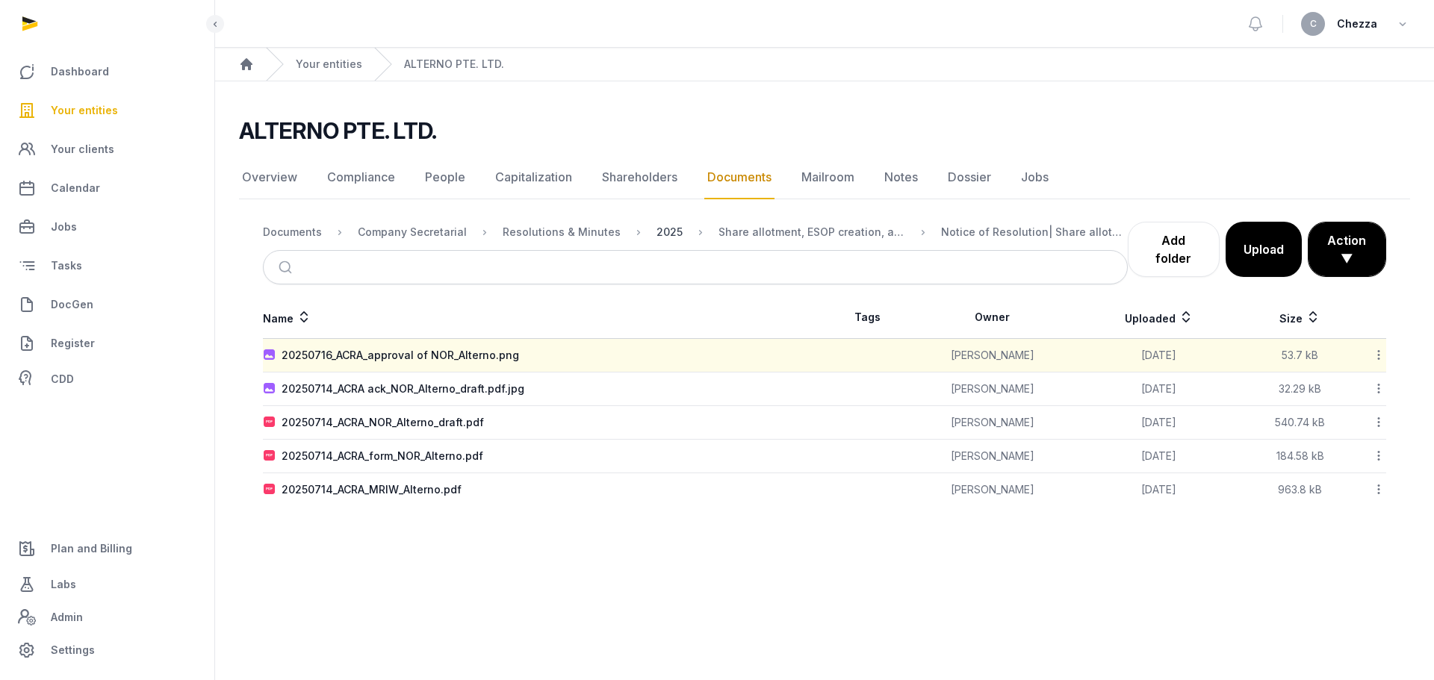
click at [657, 227] on div "2025" at bounding box center [670, 232] width 26 height 15
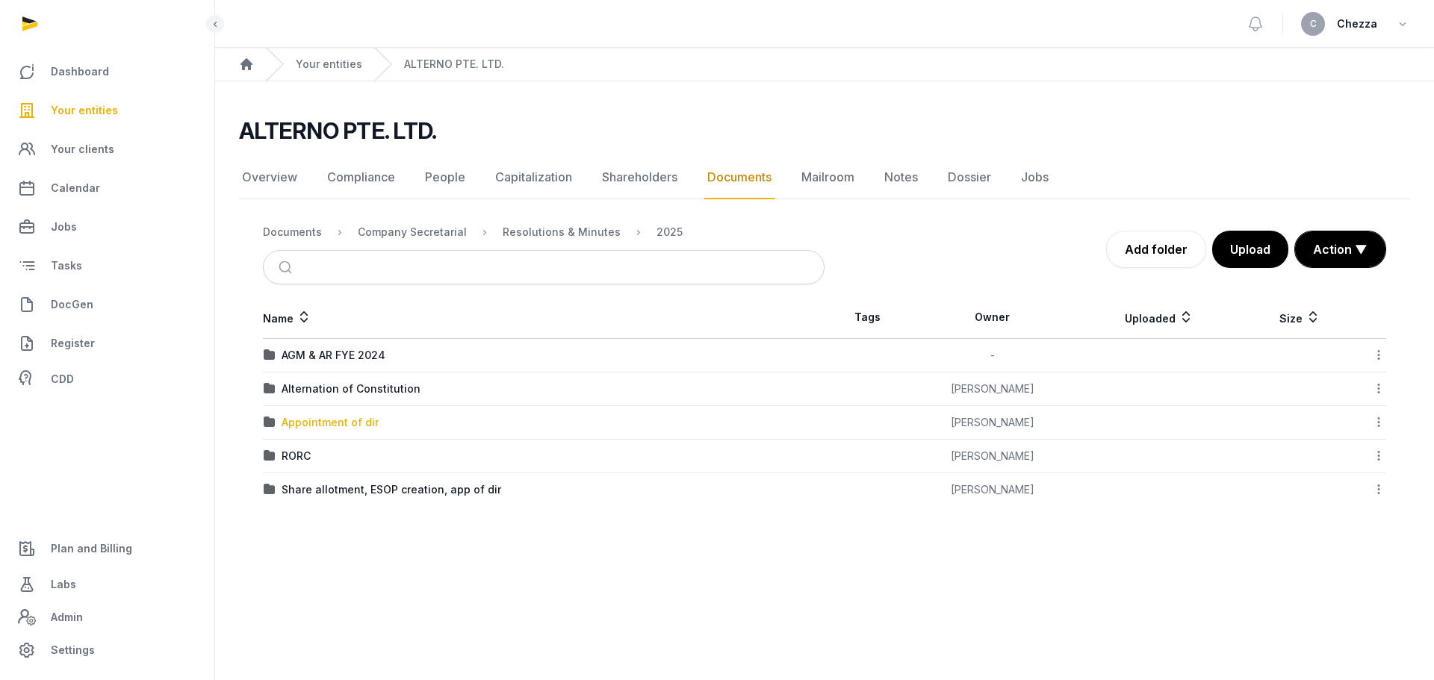
click at [335, 426] on div "Appointment of dir" at bounding box center [330, 422] width 97 height 15
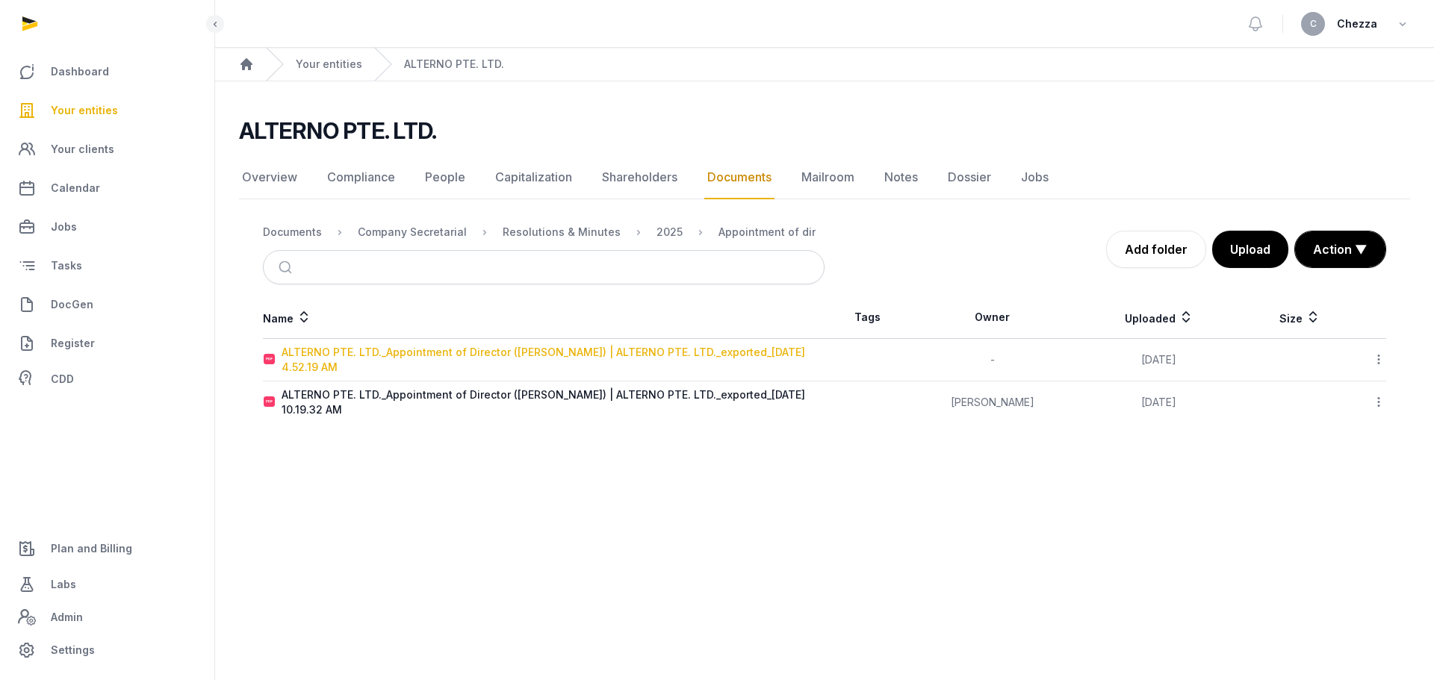
click at [451, 353] on div "ALTERNO PTE. LTD._Appointment of Director (KUMAMOTO DAIKI) | ALTERNO PTE. LTD._…" at bounding box center [553, 360] width 542 height 30
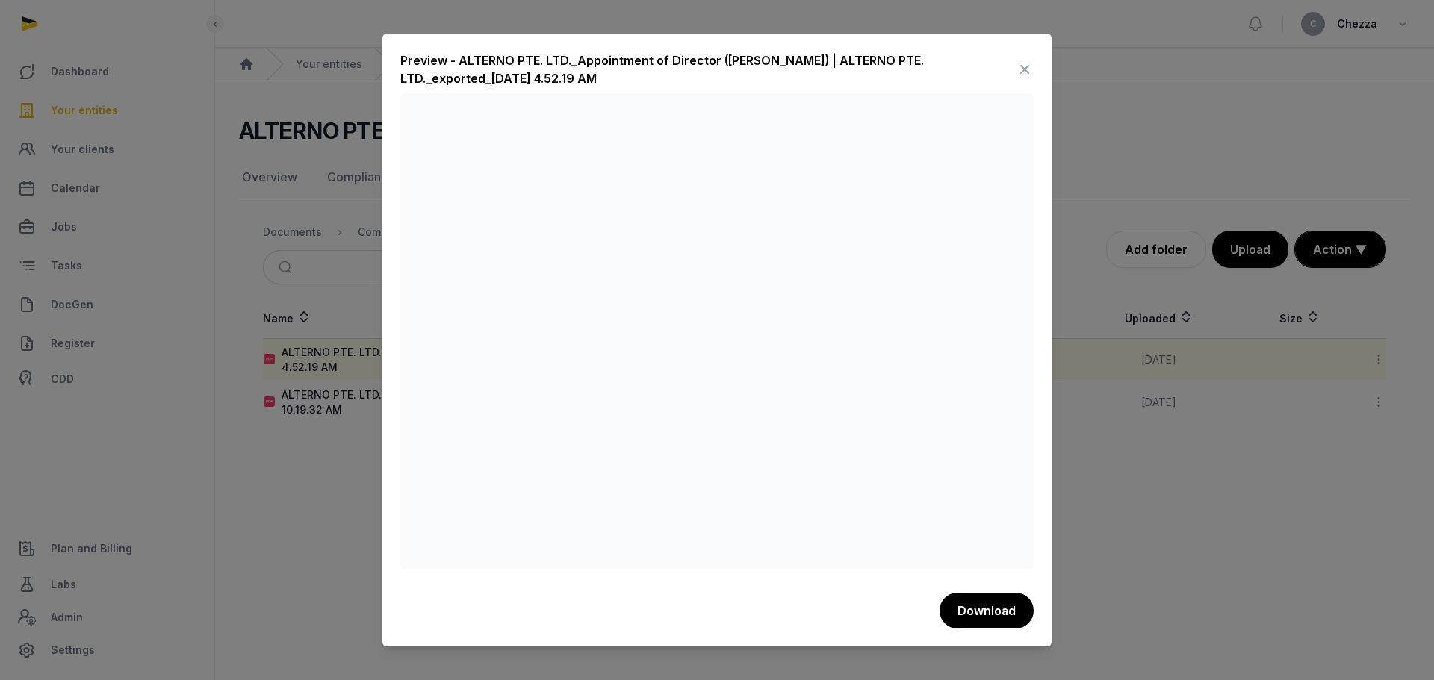
click at [308, 474] on div at bounding box center [717, 340] width 1434 height 680
click at [309, 454] on div at bounding box center [717, 340] width 1434 height 680
click at [329, 402] on div at bounding box center [717, 340] width 1434 height 680
click at [1023, 69] on icon at bounding box center [1025, 70] width 18 height 24
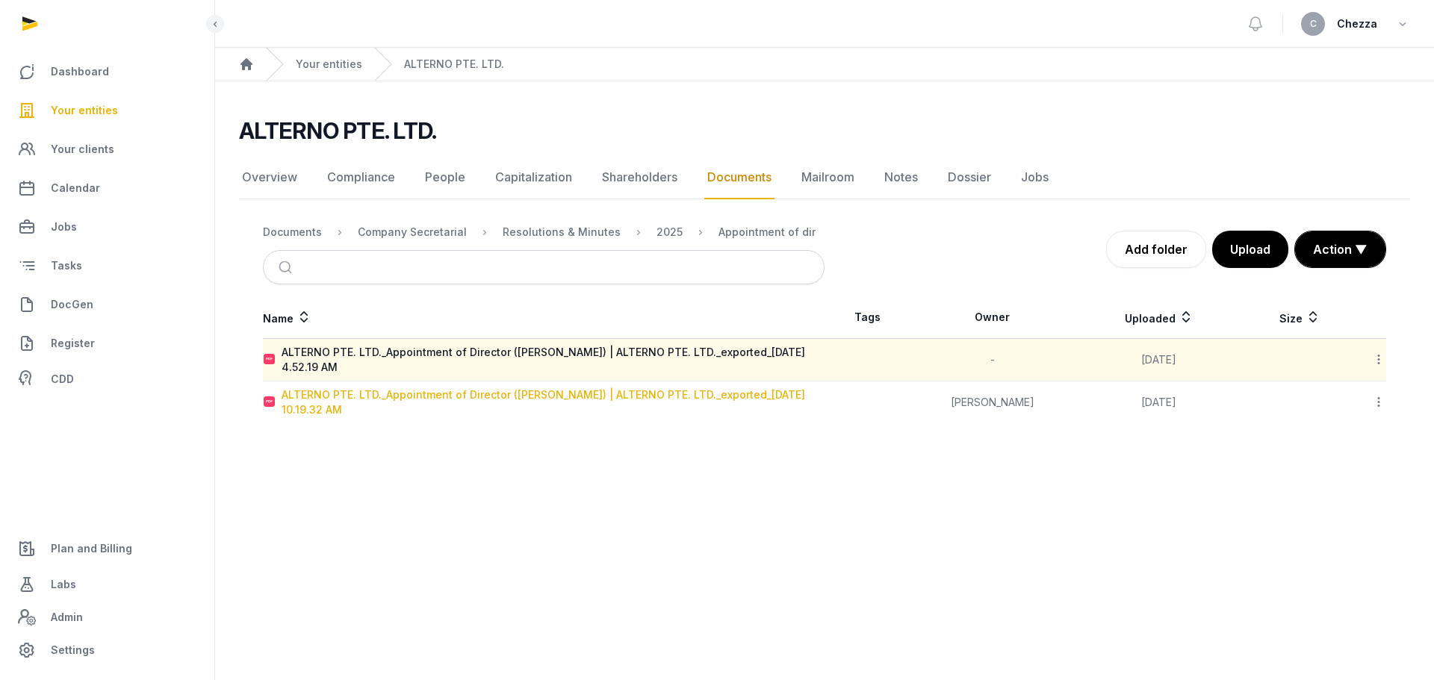
click at [362, 394] on div "ALTERNO PTE. LTD._Appointment of Director (KUMAMOTO DAIKI) | ALTERNO PTE. LTD._…" at bounding box center [553, 403] width 542 height 30
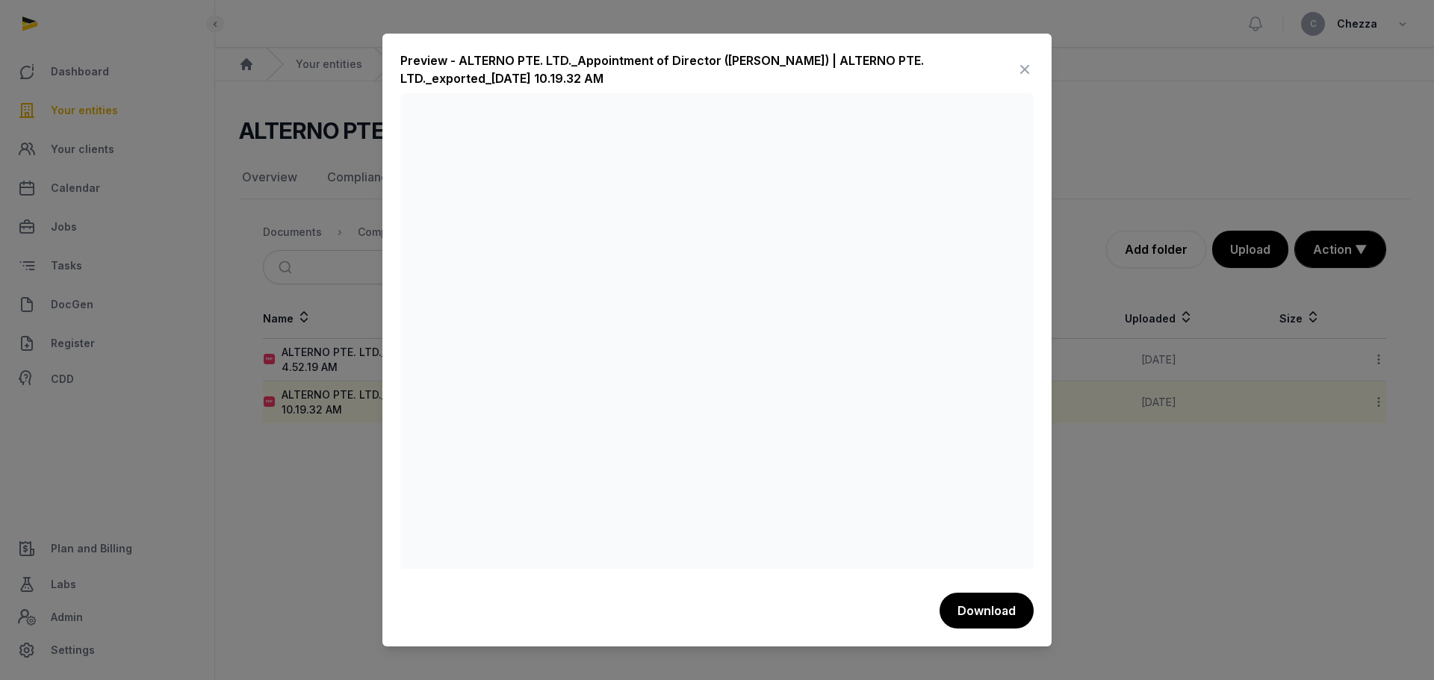
click at [287, 441] on div at bounding box center [717, 340] width 1434 height 680
click at [1032, 69] on icon at bounding box center [1025, 70] width 18 height 24
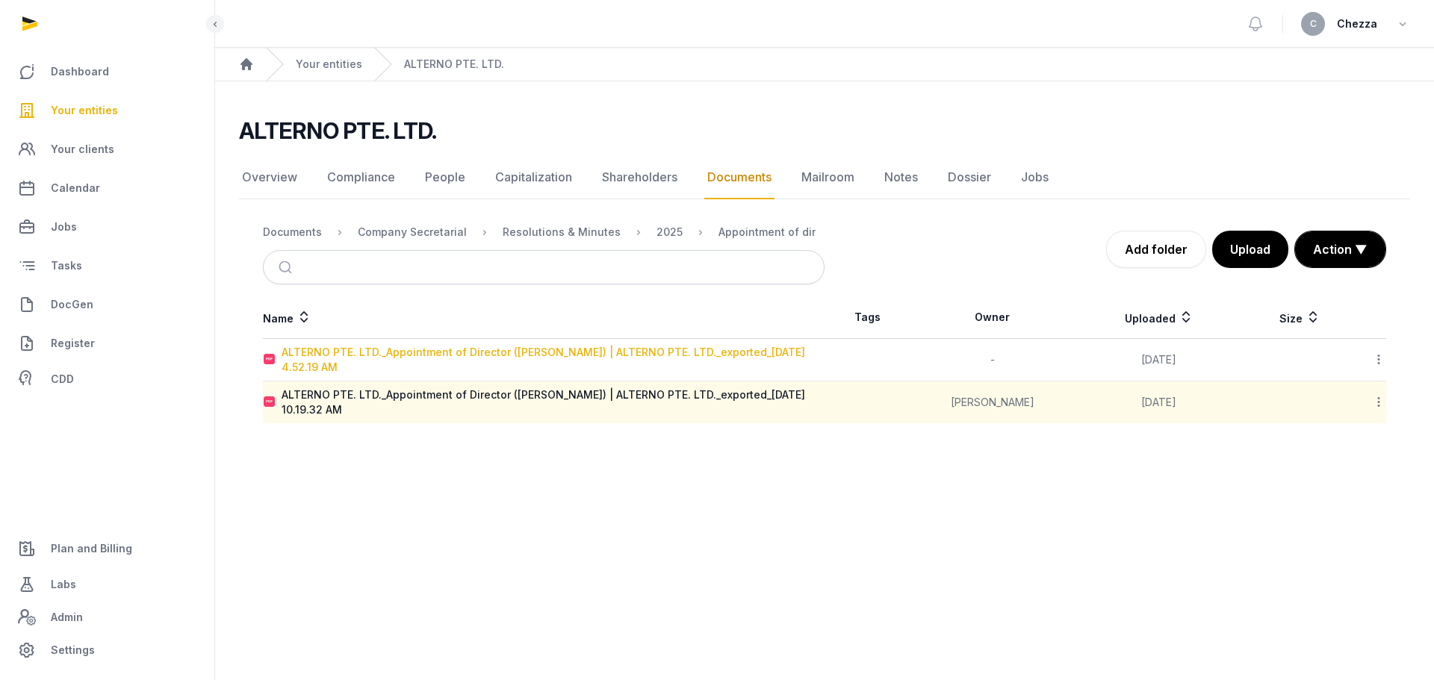
click at [462, 357] on div "ALTERNO PTE. LTD._Appointment of Director (KUMAMOTO DAIKI) | ALTERNO PTE. LTD._…" at bounding box center [553, 360] width 542 height 30
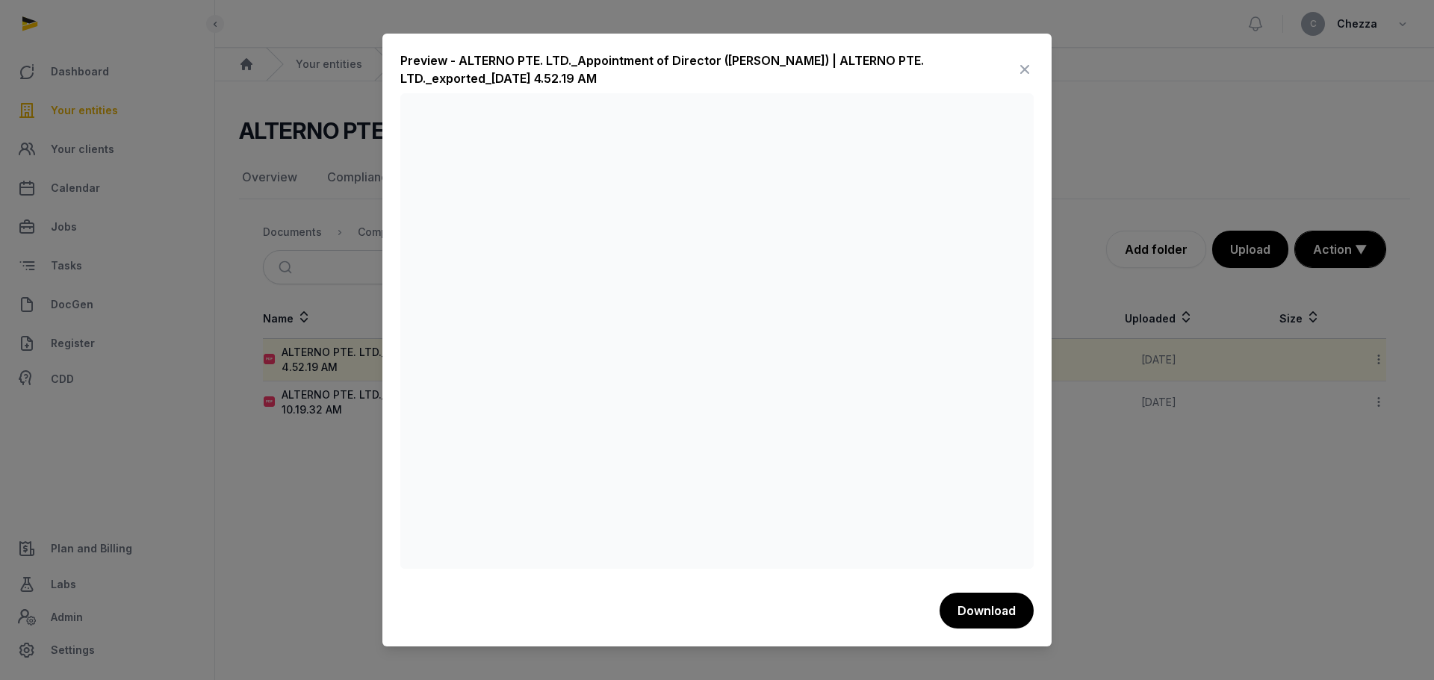
click at [310, 512] on div at bounding box center [717, 340] width 1434 height 680
click at [1023, 65] on icon at bounding box center [1025, 70] width 18 height 24
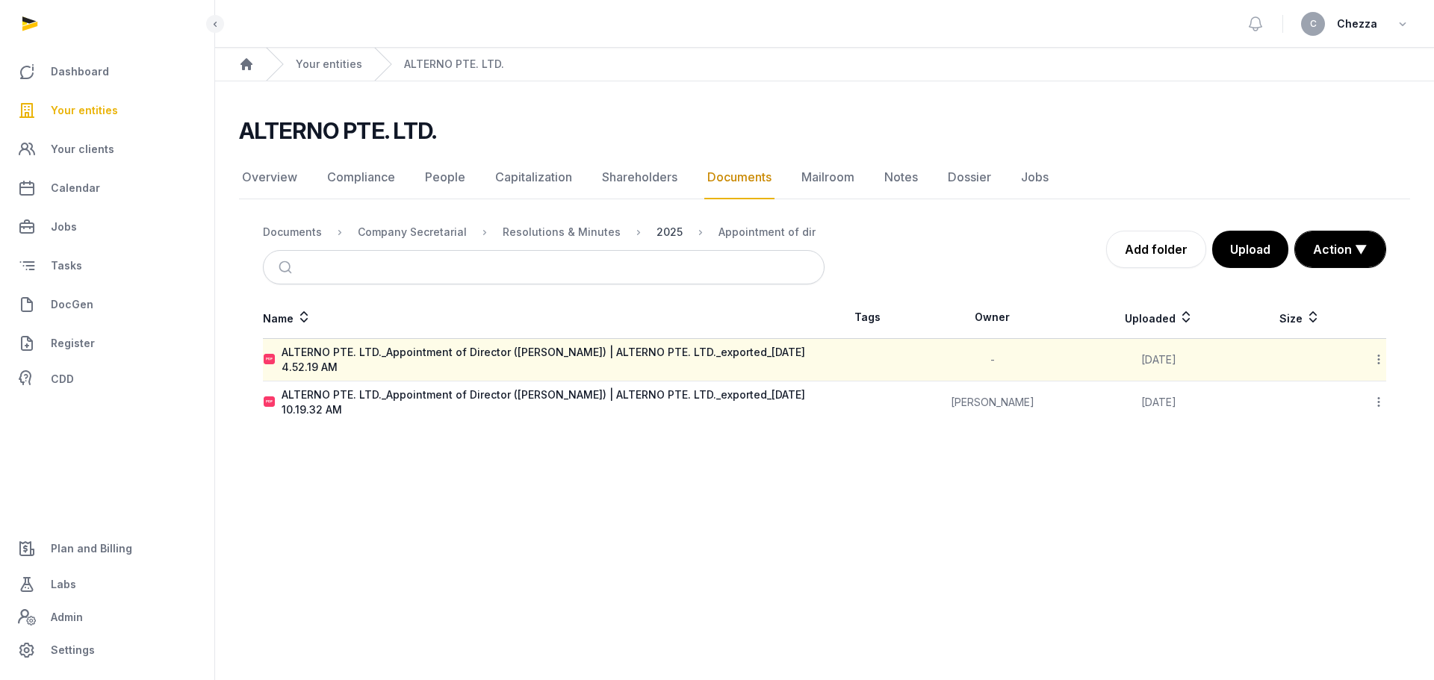
click at [657, 235] on div "2025" at bounding box center [670, 232] width 26 height 15
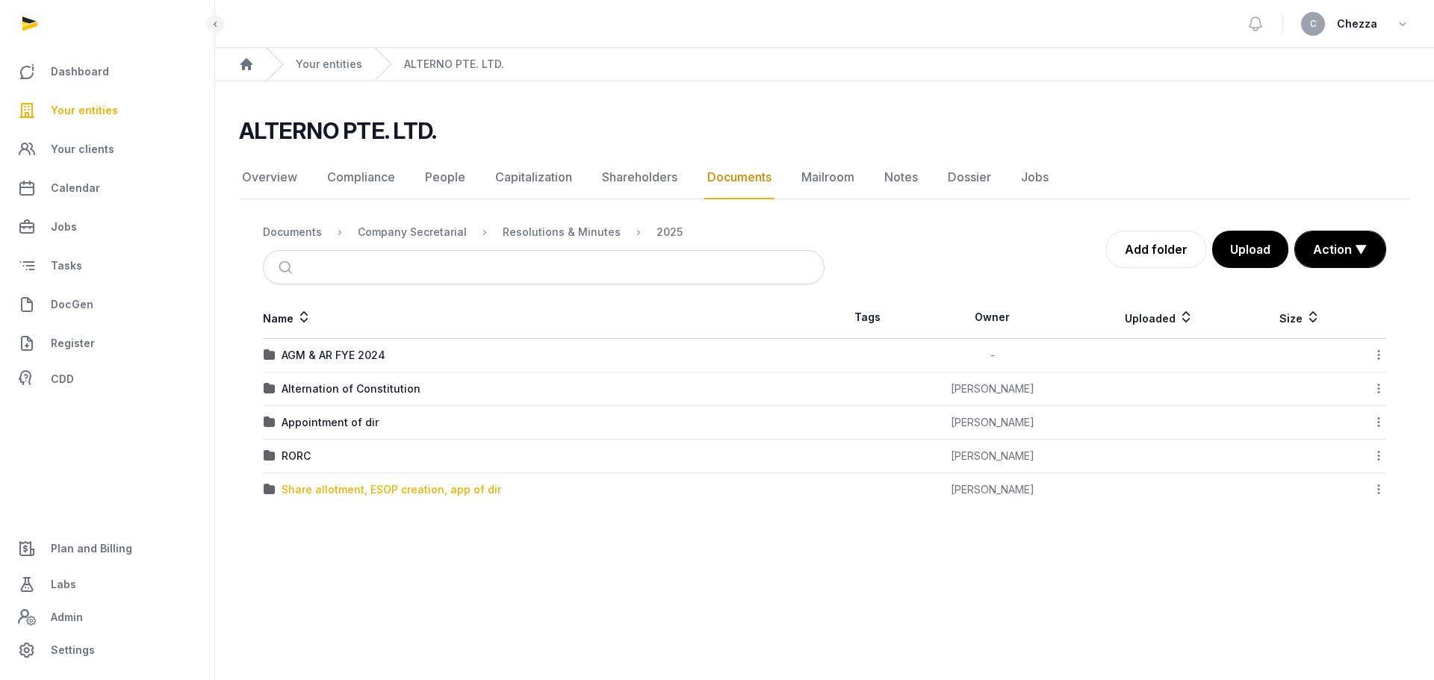
click at [358, 490] on div "Share allotment, ESOP creation, app of dir" at bounding box center [392, 490] width 220 height 15
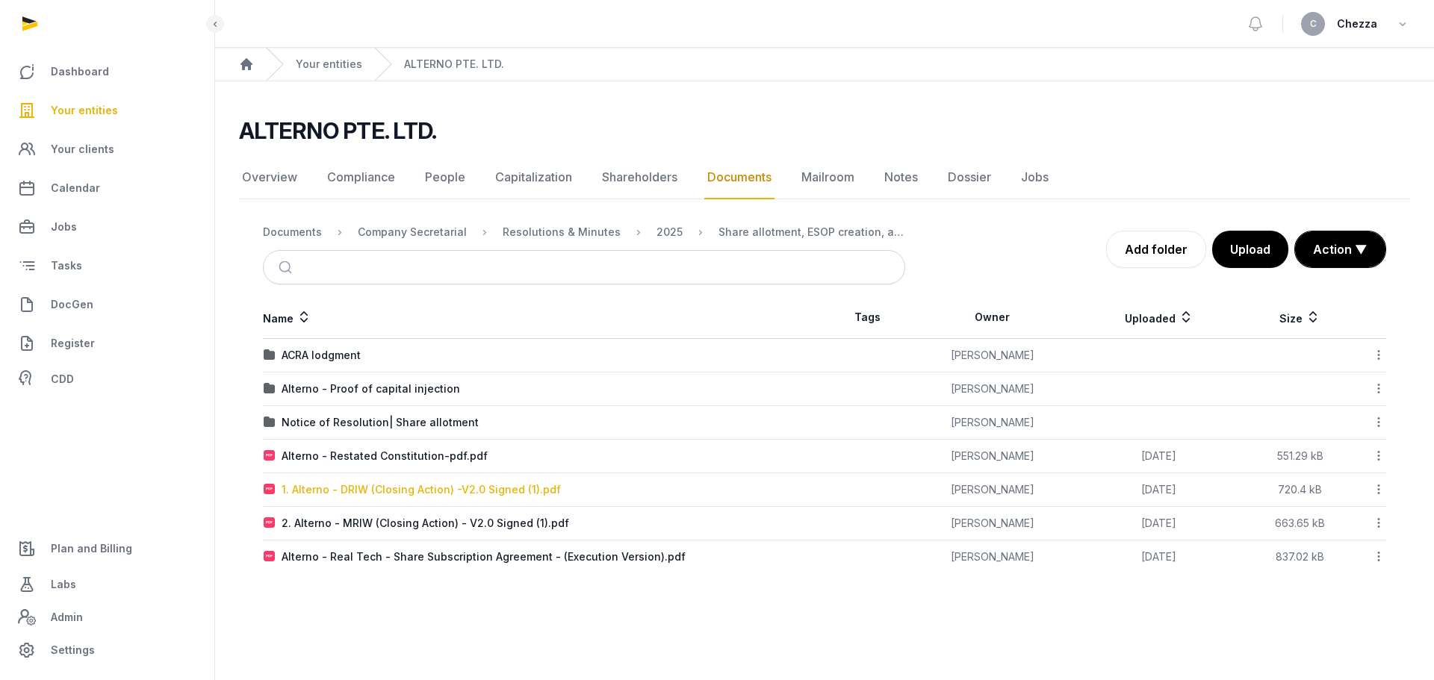
click at [365, 494] on div "1. Alterno - DRIW (Closing Action) -V2.0 Signed (1).pdf" at bounding box center [421, 490] width 279 height 15
